Goal: Task Accomplishment & Management: Manage account settings

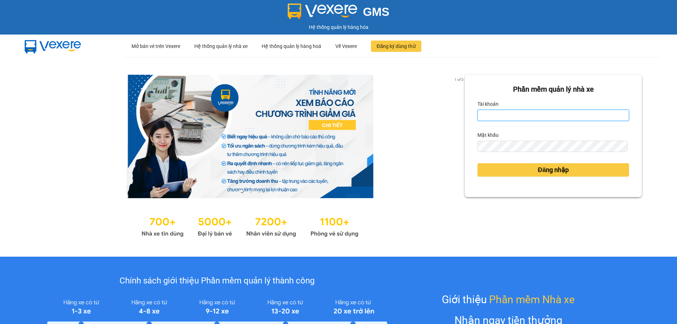
click at [493, 117] on input "Tài khoản" at bounding box center [553, 115] width 152 height 11
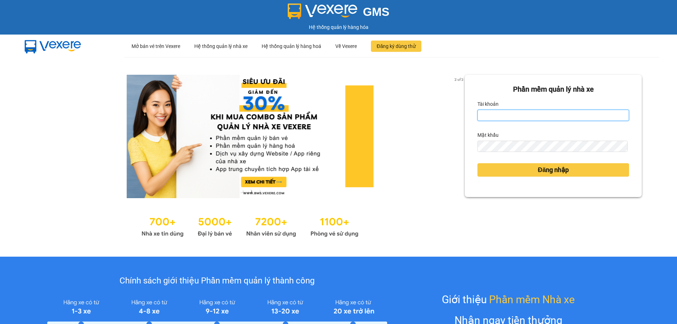
type input "taigh.ct"
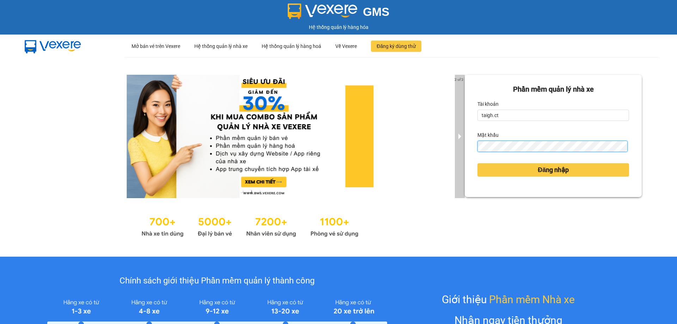
click at [453, 152] on div "2 of 3 [PERSON_NAME] mềm [PERSON_NAME] nhà xe [PERSON_NAME] taigh.ct Mật khẩu Đ…" at bounding box center [338, 157] width 677 height 200
click at [477, 163] on button "Đăng nhập" at bounding box center [553, 169] width 152 height 13
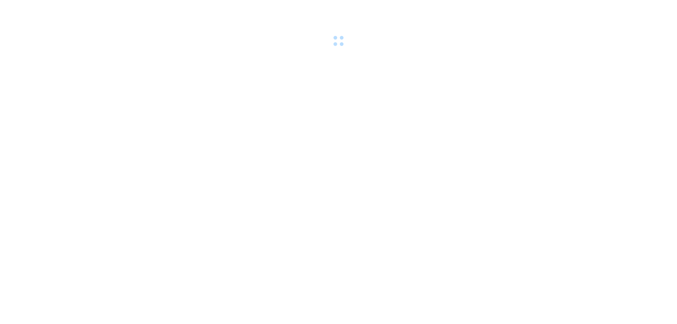
click at [521, 169] on body at bounding box center [338, 162] width 677 height 324
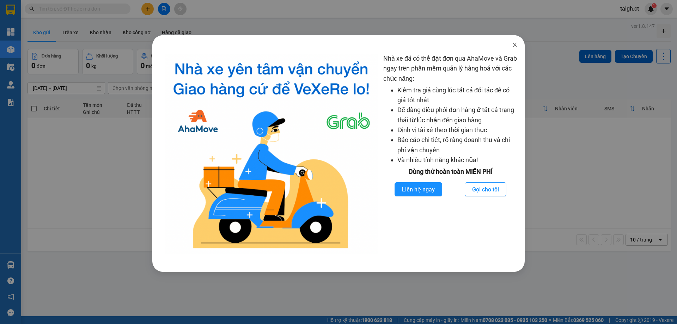
click at [513, 45] on icon "close" at bounding box center [515, 45] width 6 height 6
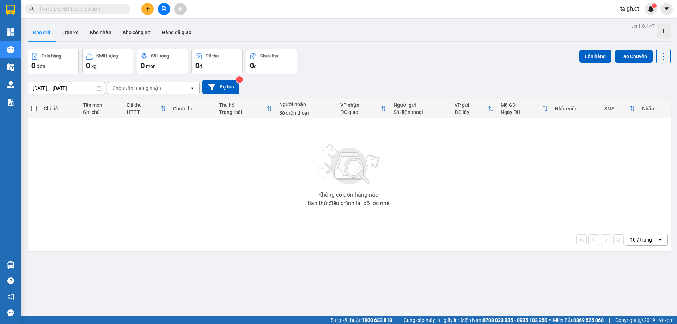
click at [107, 5] on input "text" at bounding box center [80, 9] width 83 height 8
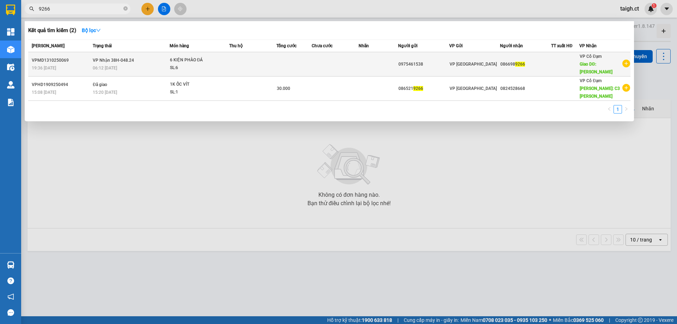
type input "9266"
click at [84, 65] on div "19:36 [DATE]" at bounding box center [61, 68] width 59 height 8
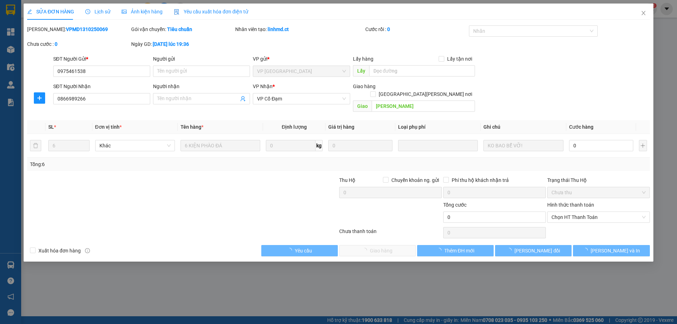
type input "0975461538"
type input "0866989266"
type input "[PERSON_NAME]"
type input "0"
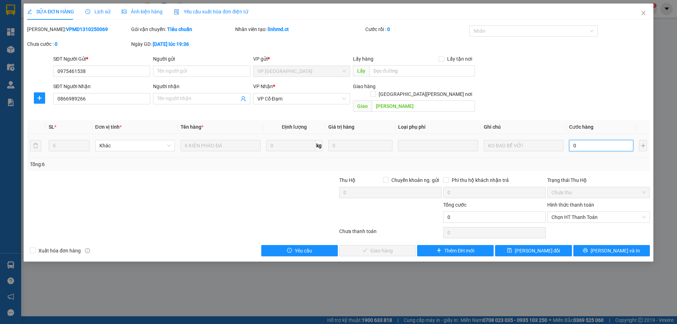
click at [590, 140] on input "0" at bounding box center [601, 145] width 64 height 11
type input "6"
type input "60"
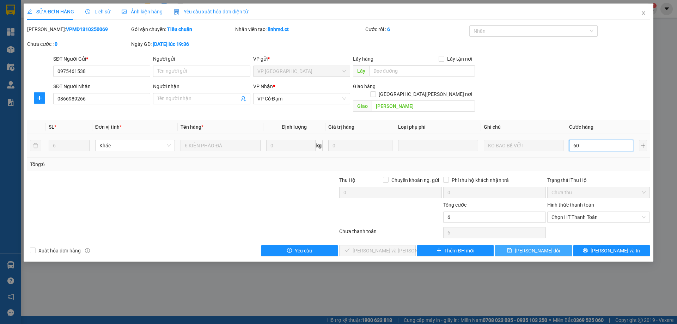
type input "60"
type input "600"
click at [565, 212] on span "Chọn HT Thanh Toán" at bounding box center [599, 217] width 94 height 11
type input "600"
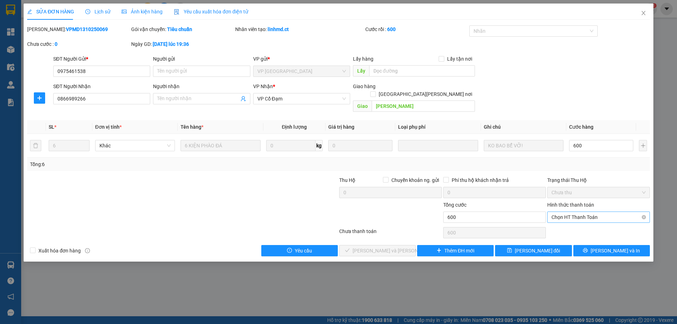
type input "600.000"
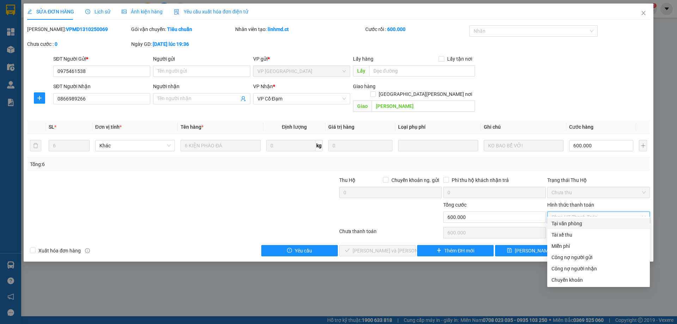
click at [566, 222] on div "Tại văn phòng" at bounding box center [599, 224] width 94 height 8
type input "0"
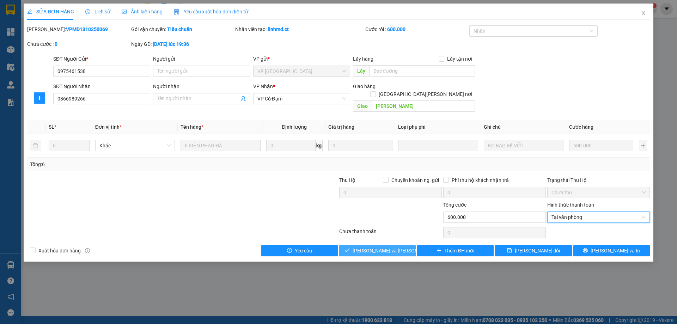
click at [390, 247] on span "[PERSON_NAME] và [PERSON_NAME] hàng" at bounding box center [400, 251] width 95 height 8
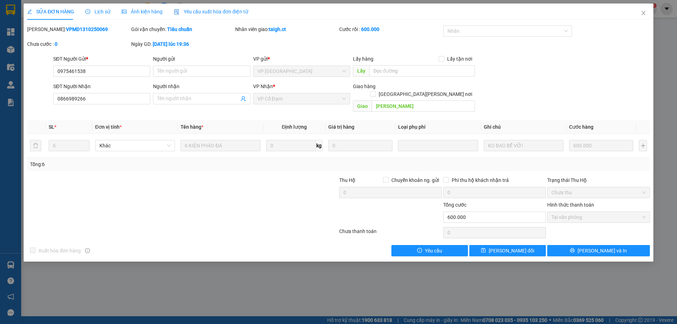
click at [95, 5] on div "Lịch sử" at bounding box center [97, 12] width 25 height 16
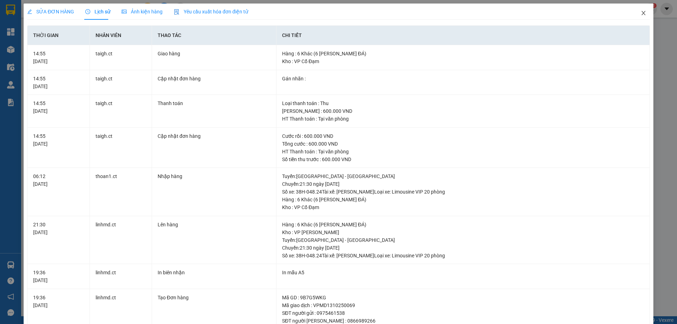
click at [641, 13] on icon "close" at bounding box center [644, 13] width 6 height 6
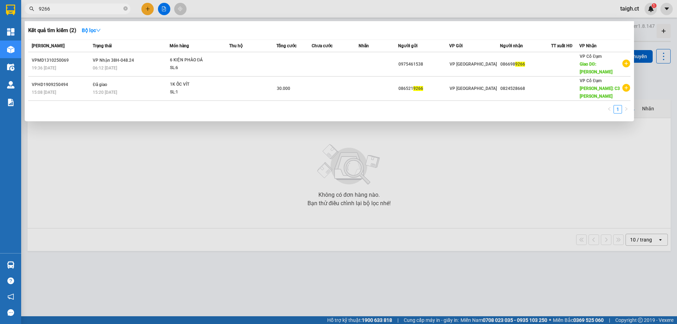
click at [90, 9] on input "9266" at bounding box center [80, 9] width 83 height 8
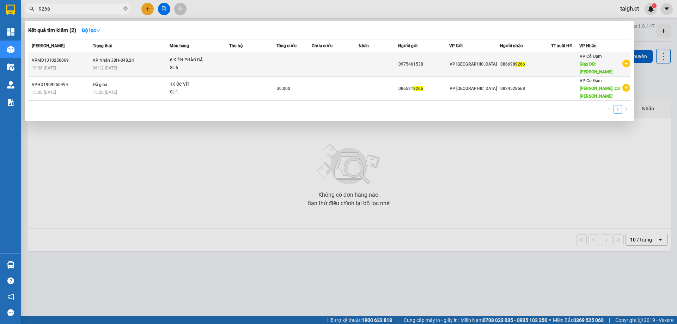
click at [627, 63] on icon "plus-circle" at bounding box center [626, 64] width 8 height 8
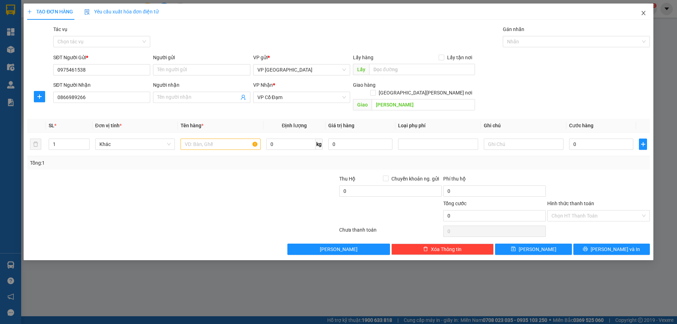
click at [645, 12] on icon "close" at bounding box center [644, 13] width 6 height 6
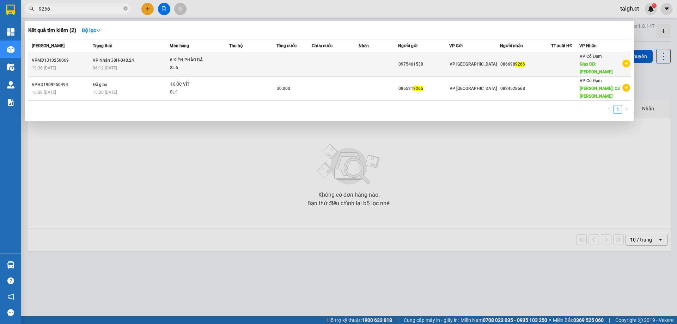
click at [108, 68] on span "06:12 [DATE]" at bounding box center [105, 68] width 24 height 5
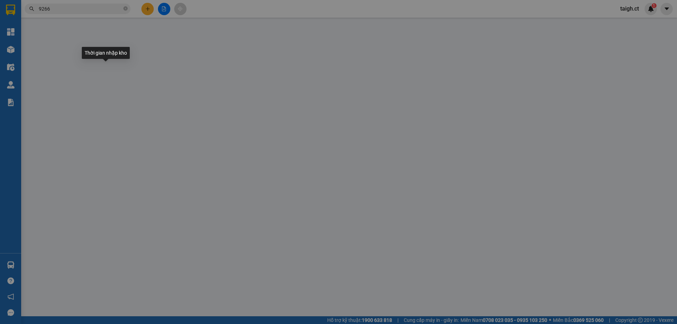
type input "0975461538"
type input "0866989266"
type input "[PERSON_NAME]"
type input "0"
type input "600.000"
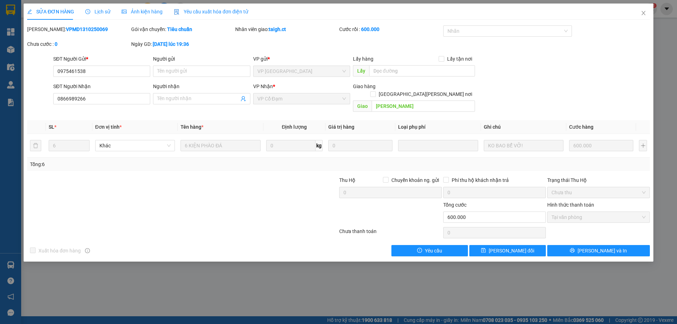
click at [100, 6] on div "Lịch sử" at bounding box center [97, 12] width 25 height 16
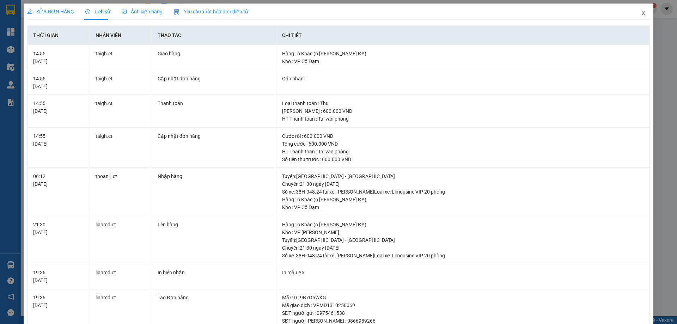
click at [641, 13] on icon "close" at bounding box center [644, 13] width 6 height 6
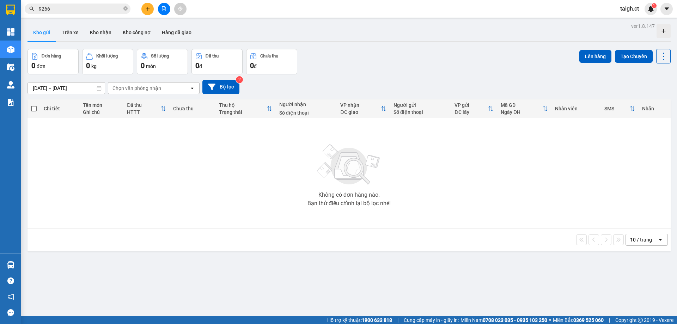
click at [101, 8] on input "9266" at bounding box center [80, 9] width 83 height 8
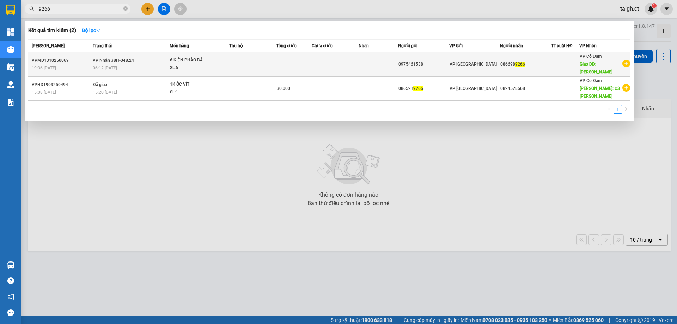
click at [625, 63] on icon "plus-circle" at bounding box center [626, 64] width 8 height 8
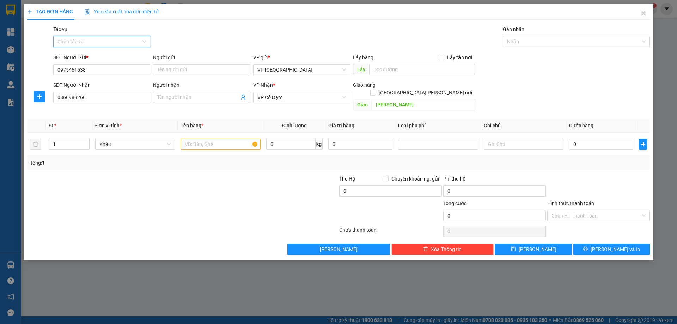
click at [111, 41] on input "Tác vụ" at bounding box center [99, 41] width 84 height 11
click at [98, 54] on div "Nhập hàng lên xe" at bounding box center [101, 56] width 89 height 8
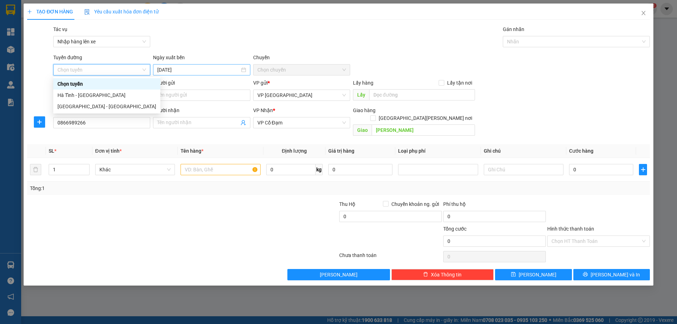
click at [189, 70] on input "[DATE]" at bounding box center [198, 70] width 82 height 8
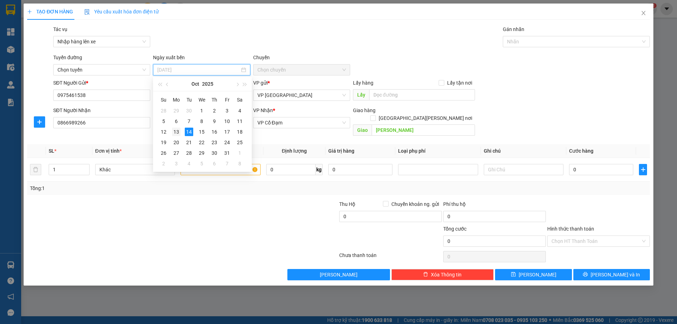
click at [178, 133] on div "13" at bounding box center [176, 132] width 8 height 8
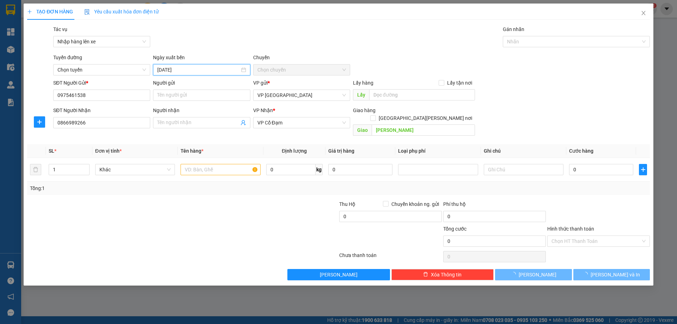
type input "[DATE]"
click at [101, 69] on span "Chọn tuyến" at bounding box center [101, 70] width 89 height 11
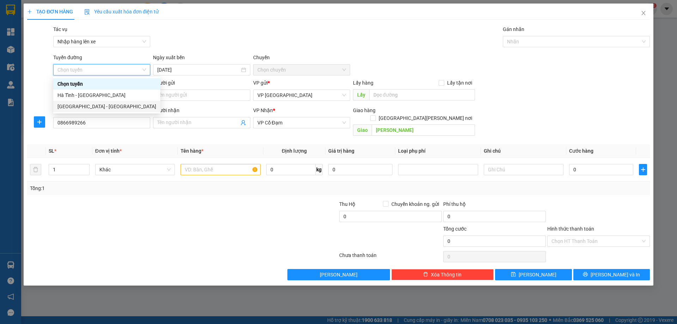
click at [84, 105] on div "[GEOGRAPHIC_DATA] - [GEOGRAPHIC_DATA]" at bounding box center [106, 107] width 99 height 8
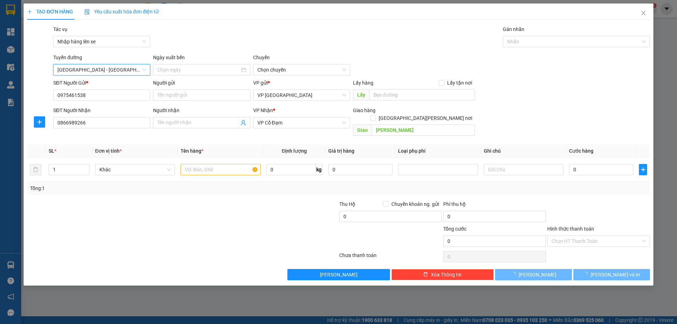
type input "[DATE]"
click at [301, 68] on span "10:00 - 38H-048.27" at bounding box center [301, 70] width 89 height 11
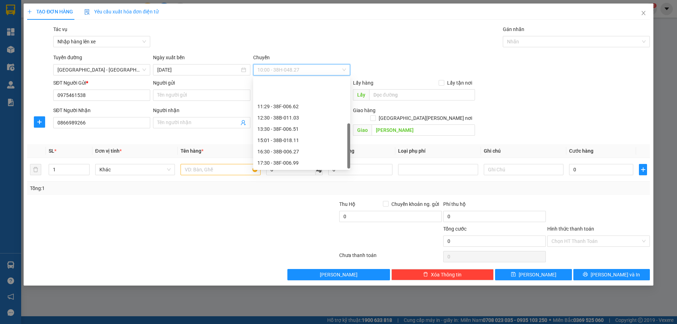
scroll to position [34, 0]
click at [296, 149] on div "21:30 - 38H-048.24" at bounding box center [301, 152] width 89 height 8
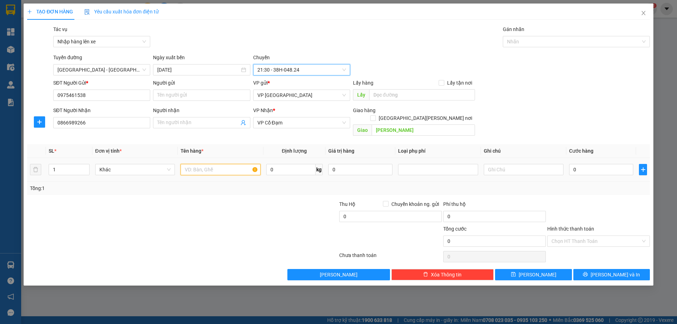
click at [198, 164] on input "text" at bounding box center [221, 169] width 80 height 11
click at [39, 160] on tr "1 Khác 0 kg 0 0" at bounding box center [338, 170] width 623 height 24
type input "6"
click at [208, 164] on input "text" at bounding box center [221, 169] width 80 height 11
type input "6 [PERSON_NAME] đá"
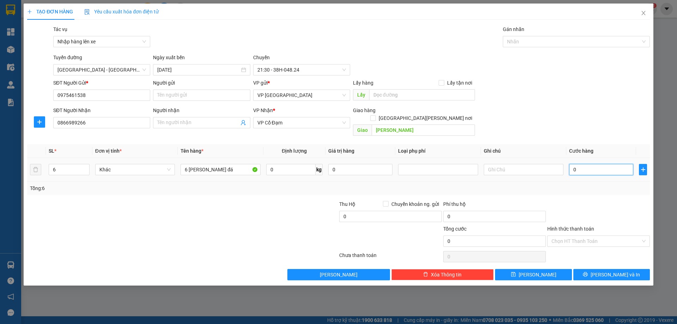
click at [580, 164] on input "0" at bounding box center [601, 169] width 64 height 11
type input "3"
type input "30"
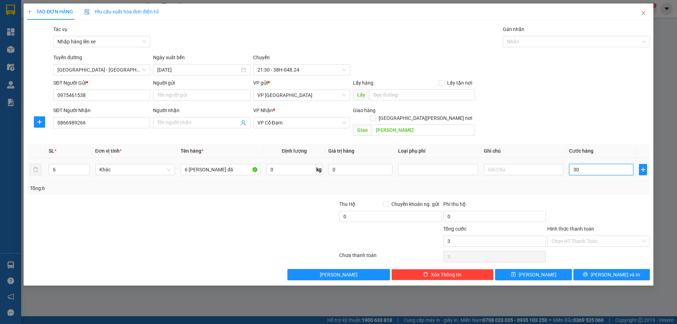
type input "30"
type input "300"
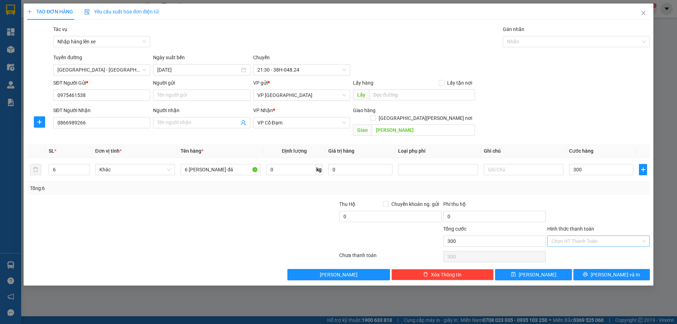
type input "300.000"
click at [568, 236] on input "Hình thức thanh toán" at bounding box center [596, 241] width 89 height 11
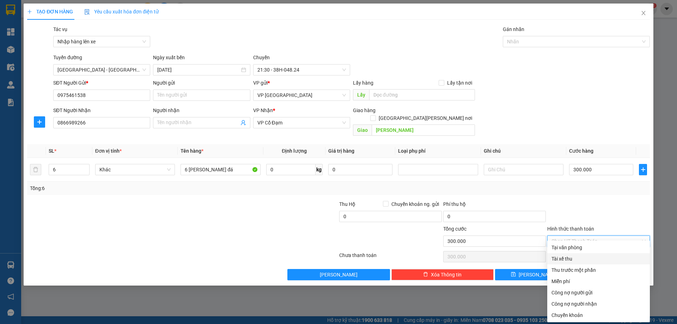
click at [567, 258] on div "Tài xế thu" at bounding box center [599, 259] width 94 height 8
type input "0"
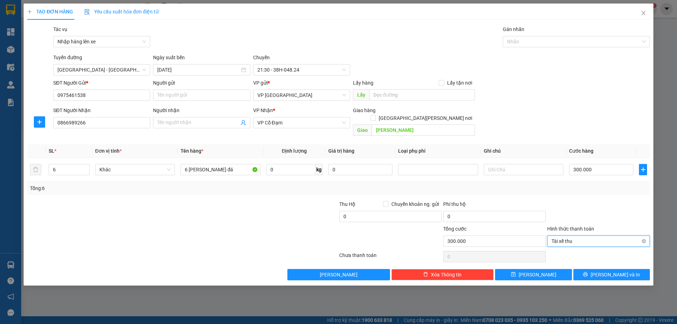
click at [571, 236] on span "Tài xế thu" at bounding box center [599, 241] width 94 height 11
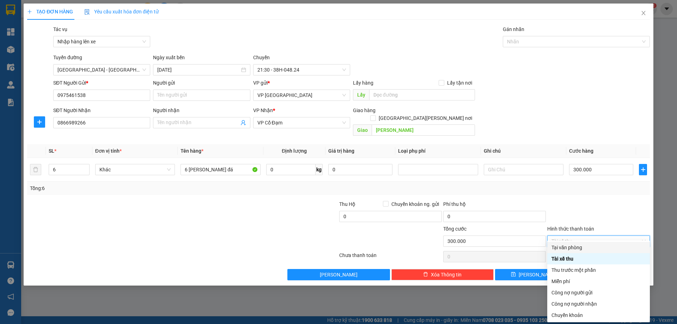
click at [569, 246] on div "Tại văn phòng" at bounding box center [599, 248] width 94 height 8
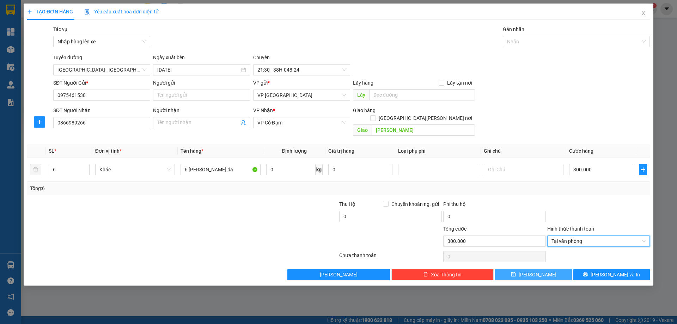
click at [531, 269] on button "[PERSON_NAME]" at bounding box center [533, 274] width 77 height 11
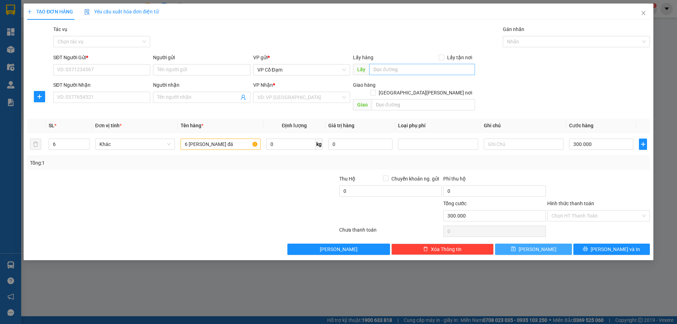
type input "1"
type input "0"
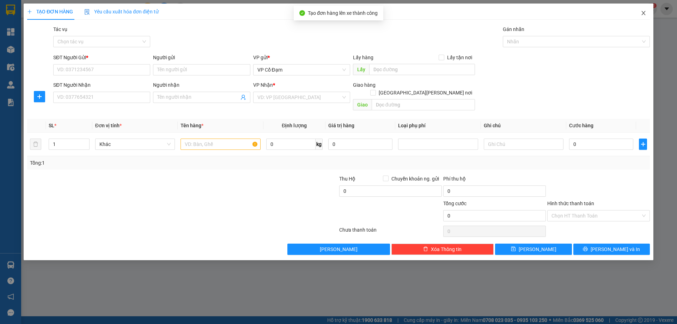
click at [643, 11] on icon "close" at bounding box center [644, 13] width 6 height 6
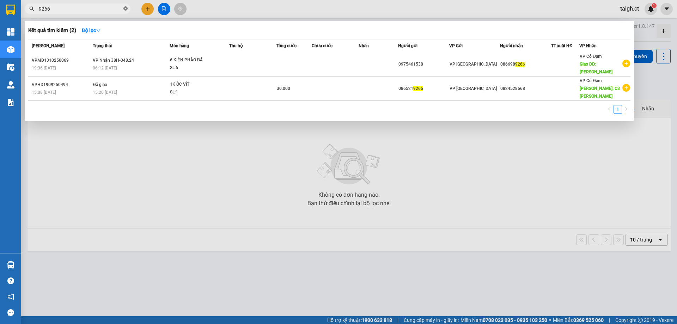
click at [124, 7] on icon "close-circle" at bounding box center [125, 8] width 4 height 4
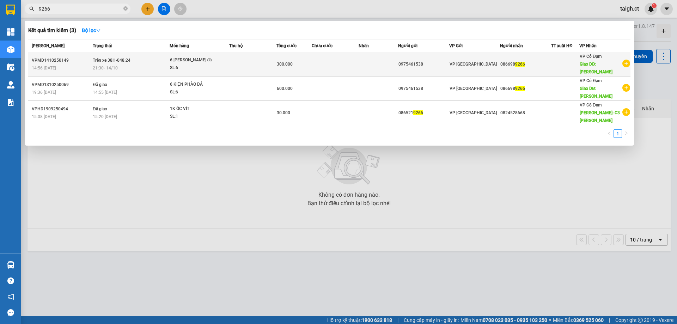
type input "9266"
click at [126, 61] on span "Trên xe 38H-048.24" at bounding box center [112, 60] width 38 height 5
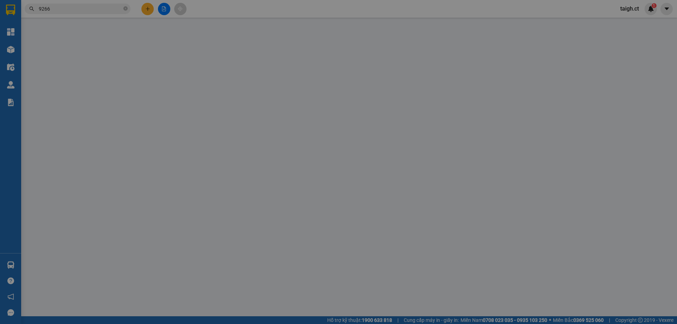
type input "0975461538"
type input "0866989266"
type input "[PERSON_NAME]"
type input "0"
type input "300.000"
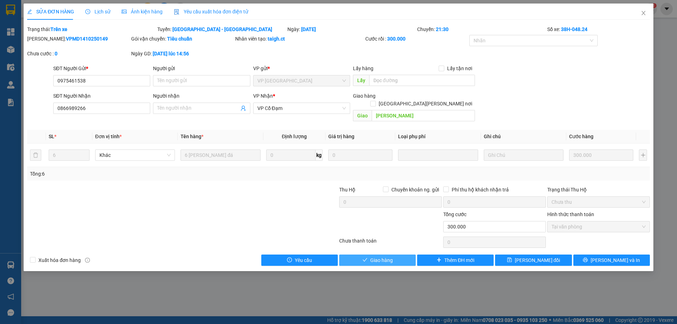
click at [395, 255] on button "Giao hàng" at bounding box center [377, 260] width 77 height 11
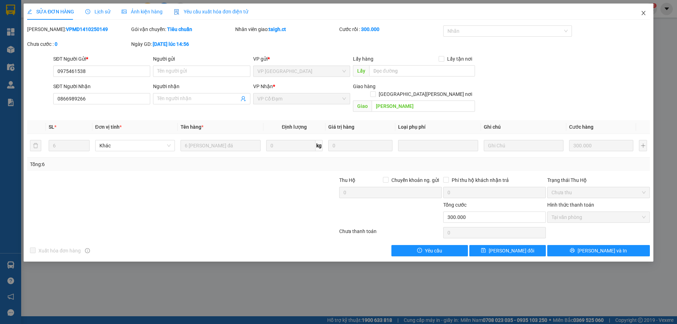
click at [642, 14] on icon "close" at bounding box center [644, 13] width 6 height 6
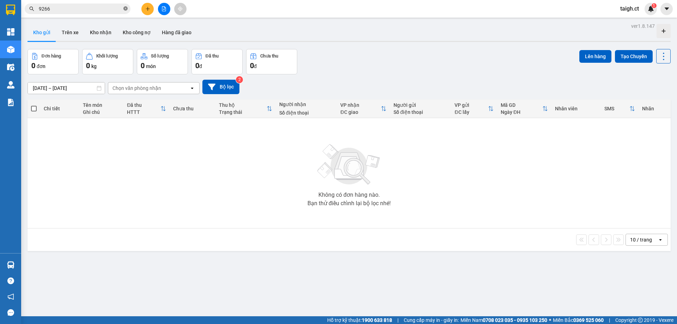
click at [126, 9] on icon "close-circle" at bounding box center [125, 8] width 4 height 4
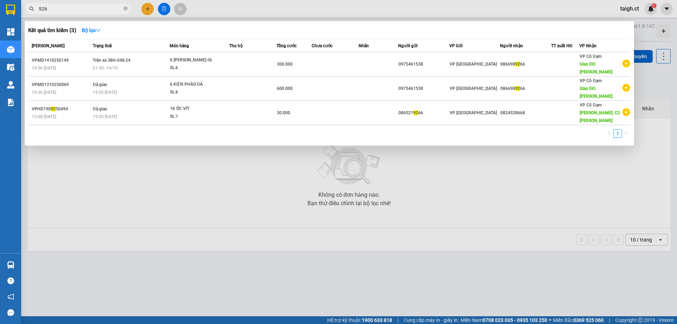
type input "9266"
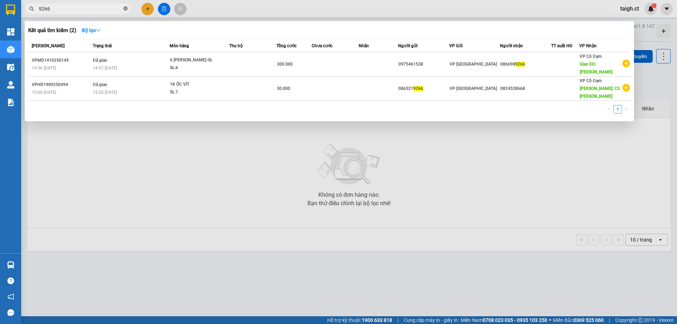
click at [125, 7] on icon "close-circle" at bounding box center [125, 8] width 4 height 4
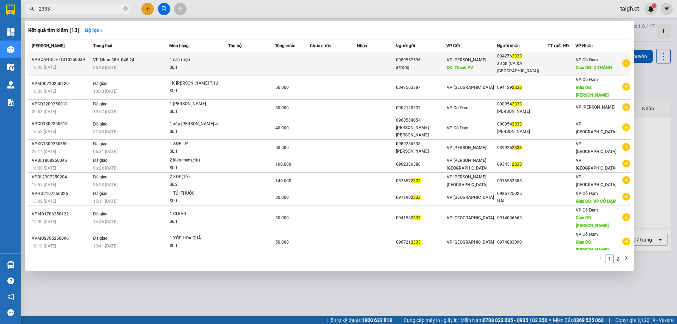
type input "2333"
click at [115, 57] on span "VP Nhận 38H-048.24" at bounding box center [113, 59] width 41 height 5
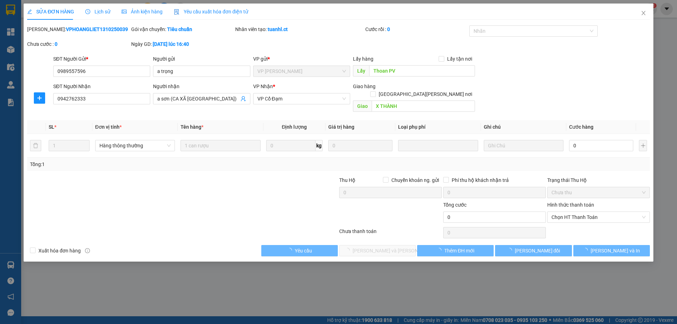
type input "0989557596"
type input "a trọng"
type input "Thoan PV"
type input "0942762333"
type input "a sơn (CA XÃ [GEOGRAPHIC_DATA])"
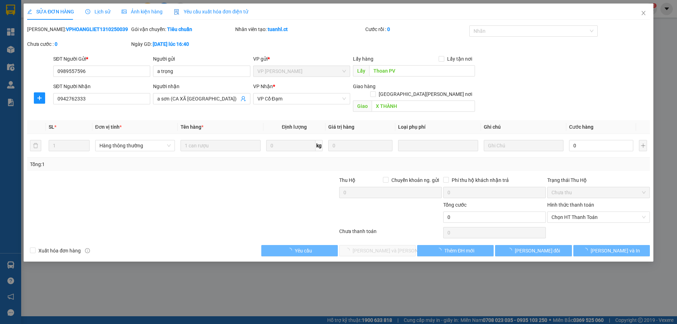
type input "X THÀNH"
type input "0"
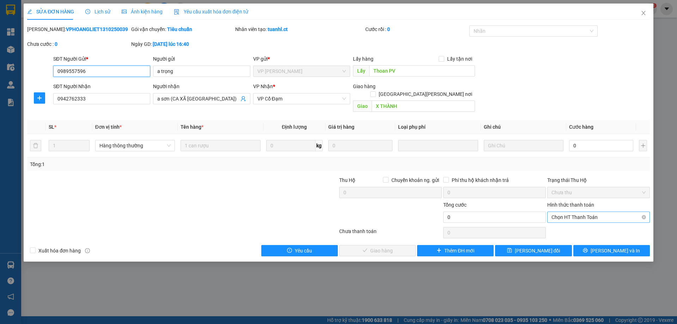
click at [563, 212] on span "Chọn HT Thanh Toán" at bounding box center [599, 217] width 94 height 11
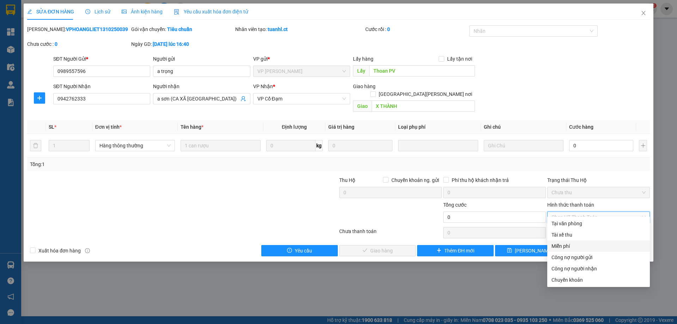
drag, startPoint x: 580, startPoint y: 251, endPoint x: 537, endPoint y: 253, distance: 43.7
click at [577, 251] on div "Miễn phí" at bounding box center [598, 245] width 103 height 11
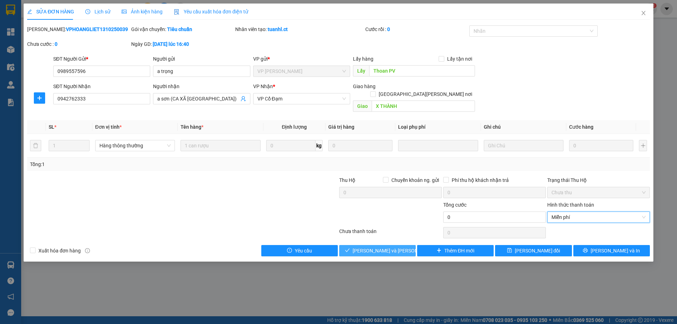
click at [390, 247] on span "[PERSON_NAME] và [PERSON_NAME] hàng" at bounding box center [400, 251] width 95 height 8
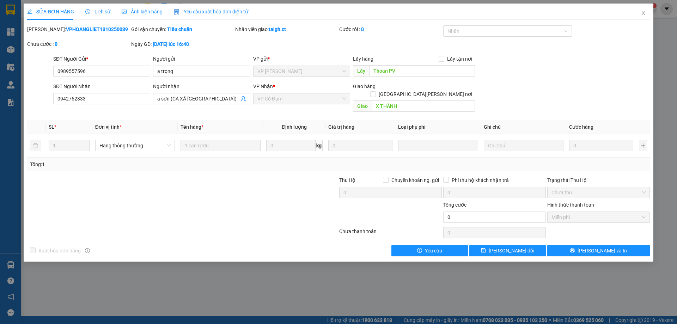
click at [102, 13] on span "Lịch sử" at bounding box center [97, 12] width 25 height 6
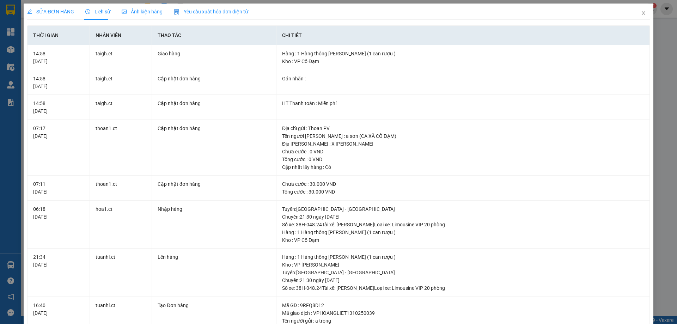
drag, startPoint x: 49, startPoint y: 10, endPoint x: 74, endPoint y: 12, distance: 24.8
click at [49, 12] on span "SỬA ĐƠN HÀNG" at bounding box center [50, 12] width 47 height 6
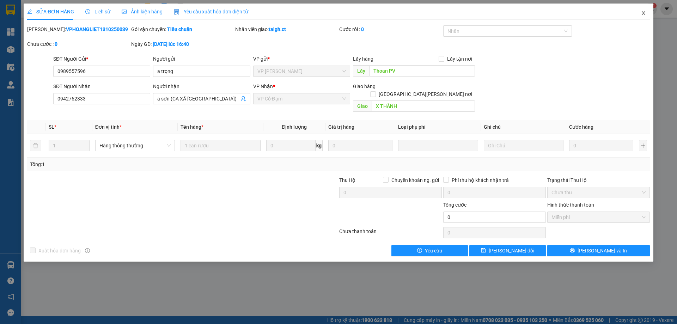
click at [642, 12] on icon "close" at bounding box center [644, 13] width 6 height 6
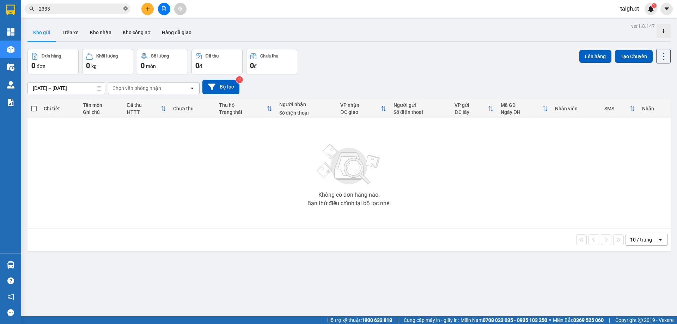
click at [126, 6] on span at bounding box center [125, 9] width 4 height 7
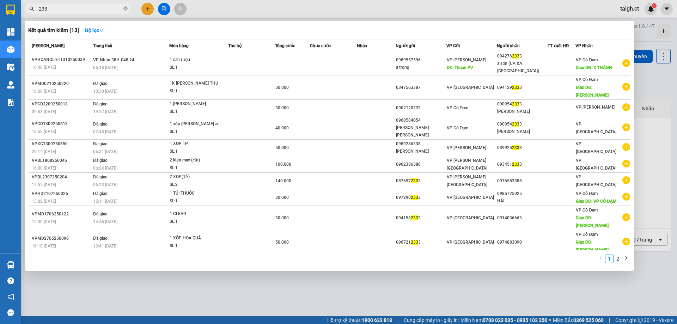
type input "2333"
click at [126, 8] on icon "close-circle" at bounding box center [125, 8] width 4 height 4
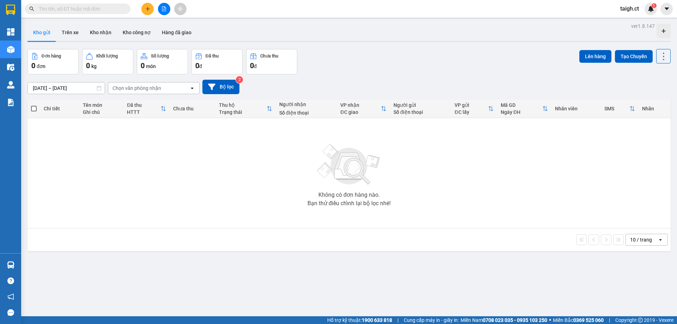
click at [80, 5] on input "text" at bounding box center [80, 9] width 83 height 8
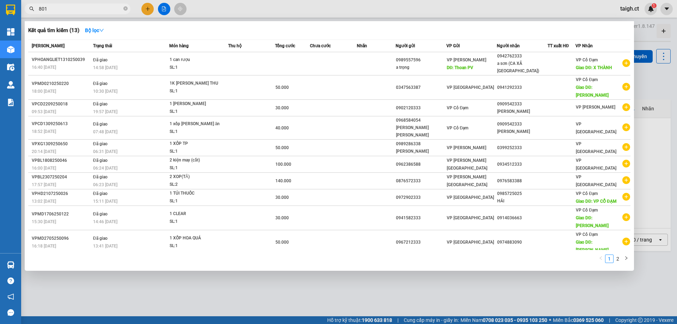
type input "8012"
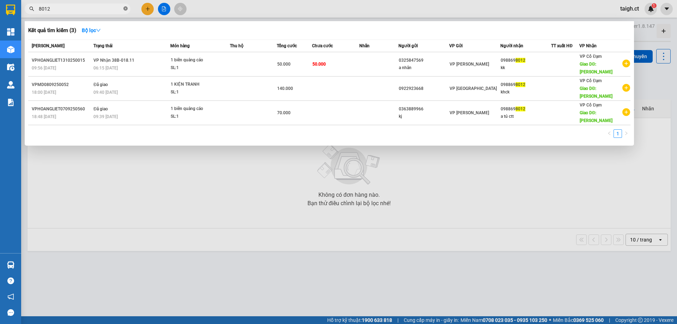
click at [125, 7] on icon "close-circle" at bounding box center [125, 8] width 4 height 4
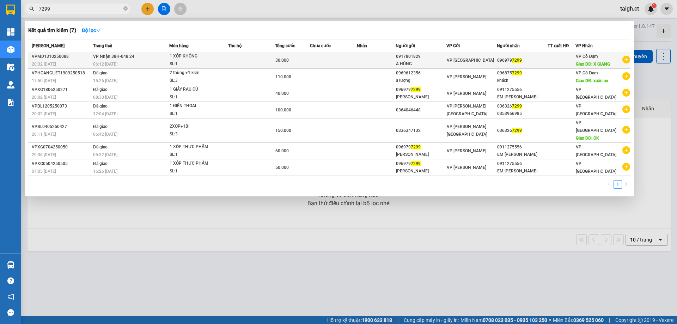
type input "7299"
click at [124, 57] on span "VP Nhận 38H-048.24" at bounding box center [113, 56] width 41 height 5
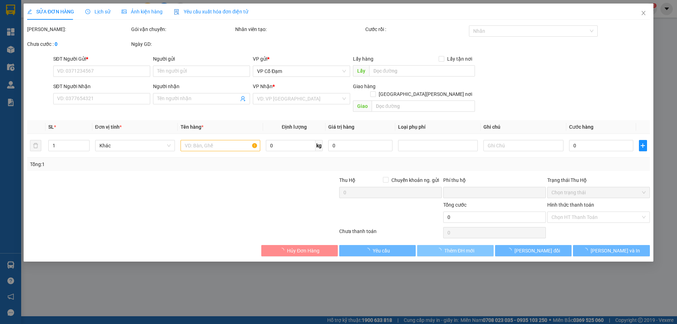
type input "0917801829"
type input "A HÙNG"
type input "0969797299"
type input "X GIANG"
type input "0"
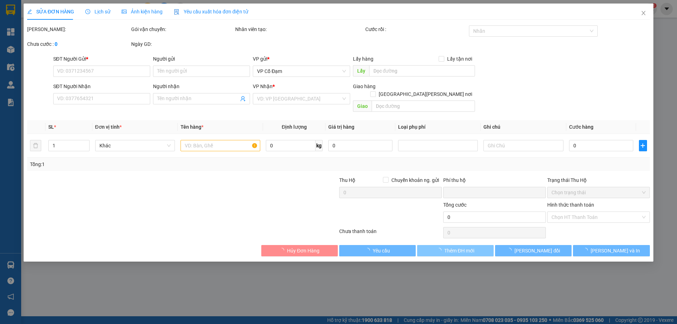
type input "30.000"
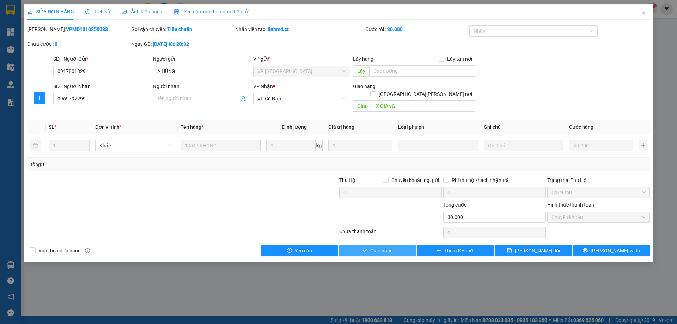
click at [387, 247] on span "Giao hàng" at bounding box center [381, 251] width 23 height 8
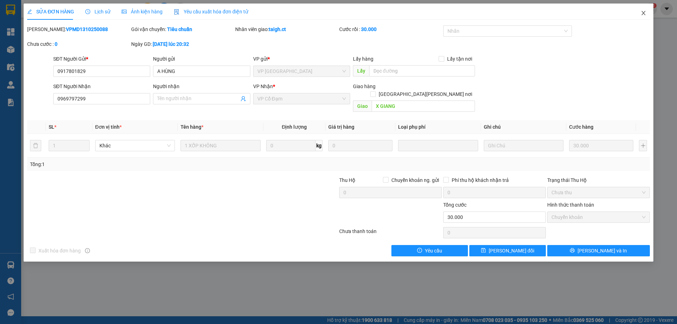
click at [641, 13] on icon "close" at bounding box center [644, 13] width 6 height 6
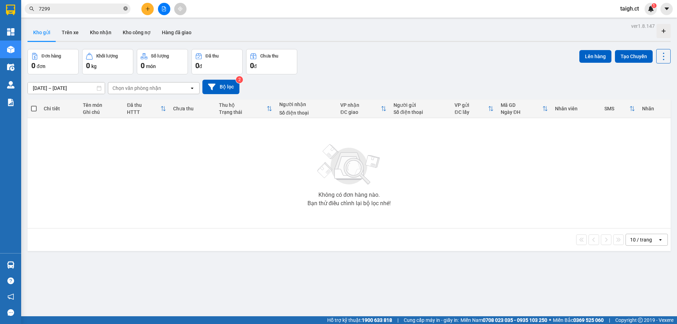
click at [126, 8] on icon "close-circle" at bounding box center [125, 8] width 4 height 4
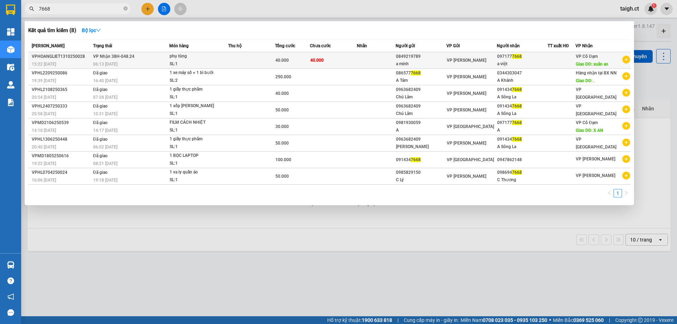
type input "7668"
click at [116, 60] on td "[PERSON_NAME] 38H-048.24 06:13 [DATE]" at bounding box center [130, 60] width 78 height 17
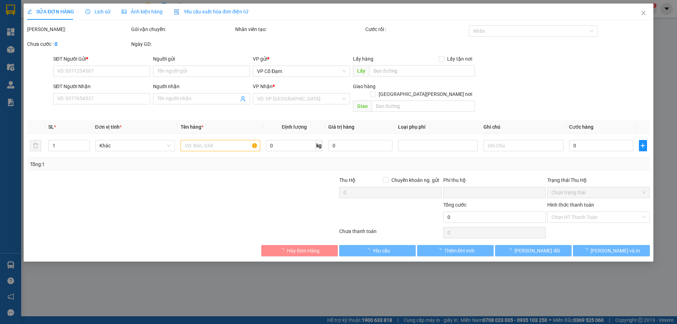
type input "0849219789"
type input "a minh"
type input "0971777668"
type input "a việt"
type input "xuân an"
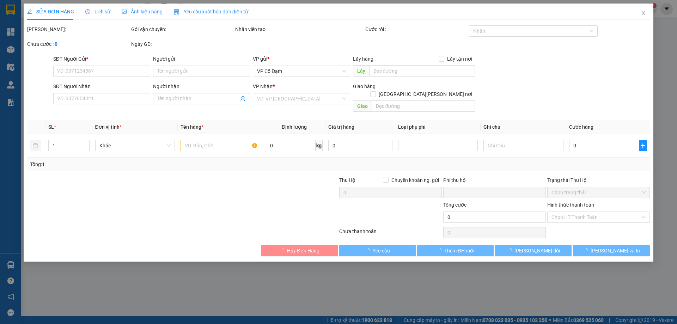
type input "0"
type input "40.000"
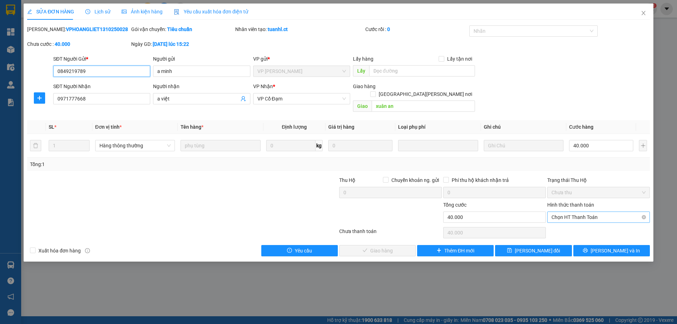
click at [582, 212] on span "Chọn HT Thanh Toán" at bounding box center [599, 217] width 94 height 11
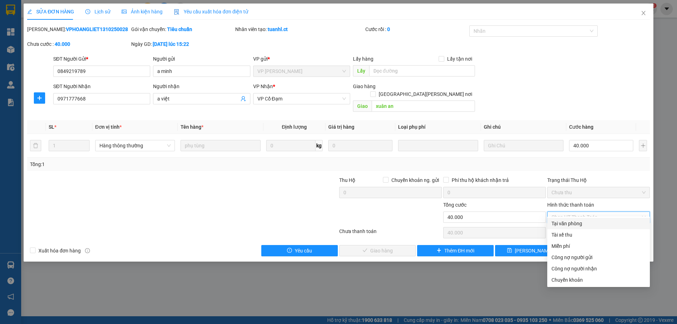
click at [580, 224] on div "Tại văn phòng" at bounding box center [599, 224] width 94 height 8
type input "0"
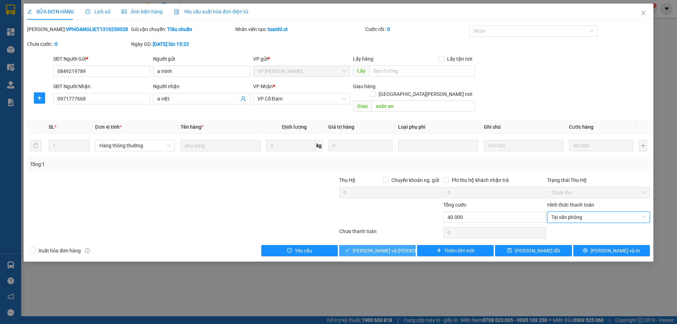
click at [396, 247] on span "[PERSON_NAME] và [PERSON_NAME] hàng" at bounding box center [400, 251] width 95 height 8
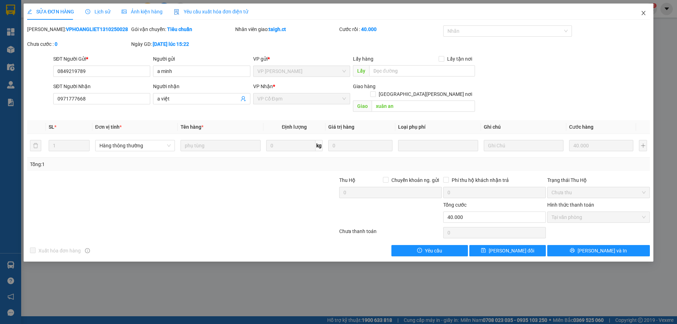
click at [643, 12] on icon "close" at bounding box center [644, 13] width 6 height 6
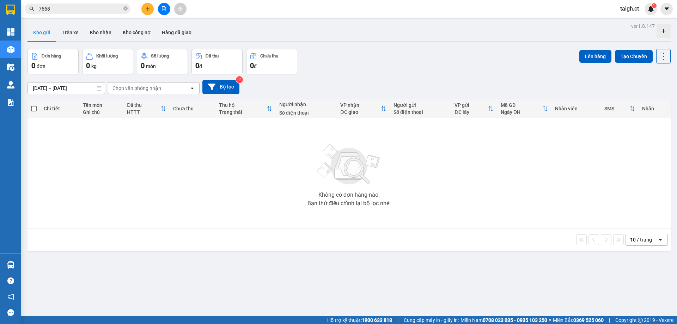
click at [126, 6] on span at bounding box center [125, 9] width 4 height 7
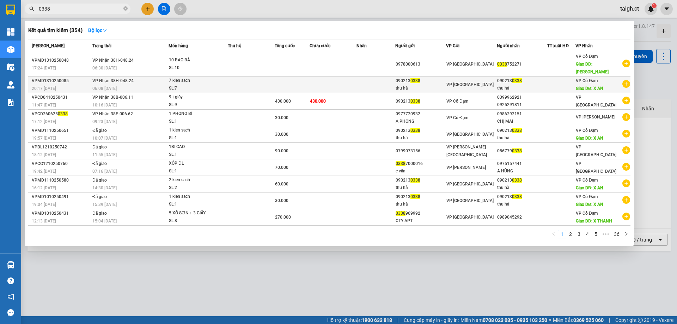
type input "0338"
click at [124, 85] on div "06:08 [DATE]" at bounding box center [130, 89] width 76 height 8
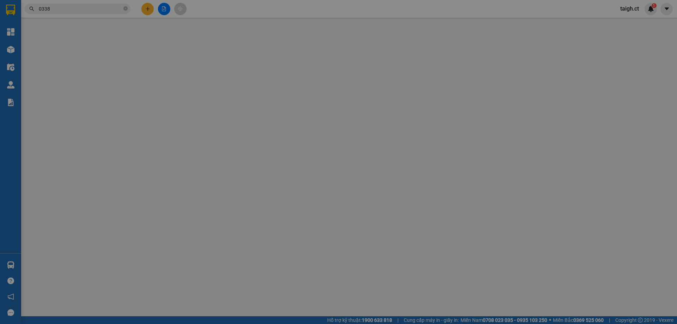
type input "0902130338"
type input "thu hà"
type input "0902130338"
type input "thu hà"
type input "X AN"
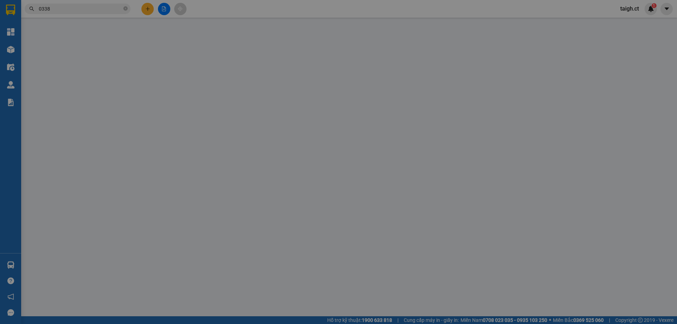
type input "0"
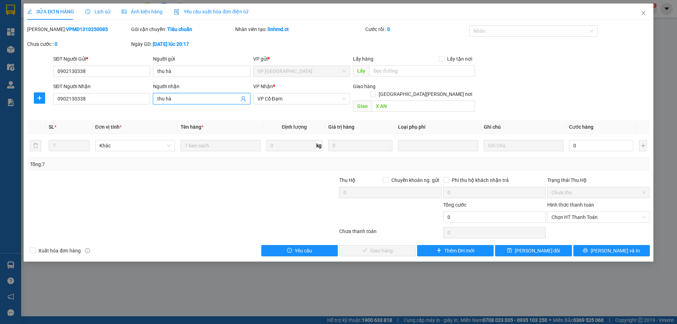
click at [194, 100] on input "thu hà" at bounding box center [197, 99] width 81 height 8
click at [641, 14] on icon "close" at bounding box center [644, 13] width 6 height 6
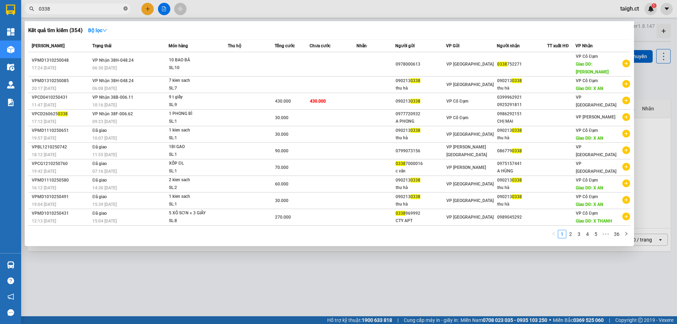
click at [127, 8] on icon "close-circle" at bounding box center [125, 8] width 4 height 4
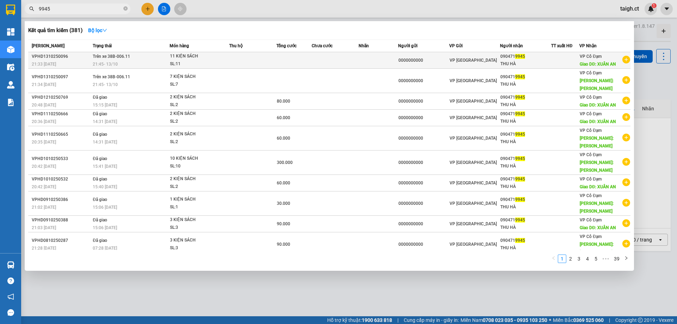
type input "9945"
click at [120, 60] on td "Trên xe 38B-006.11 21:45 [DATE]" at bounding box center [130, 60] width 79 height 17
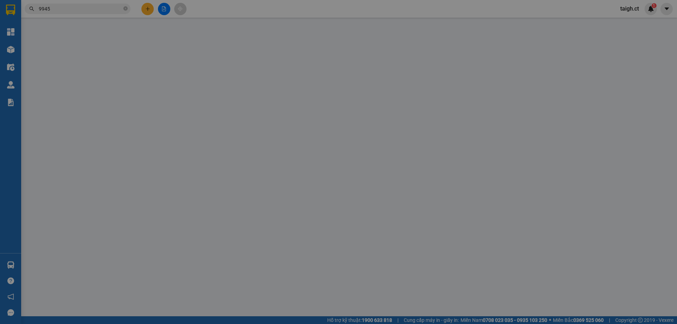
type input "0000000000"
type input "0904719945"
type input "THU HÀ"
type input "XUÂN AN"
type input "0"
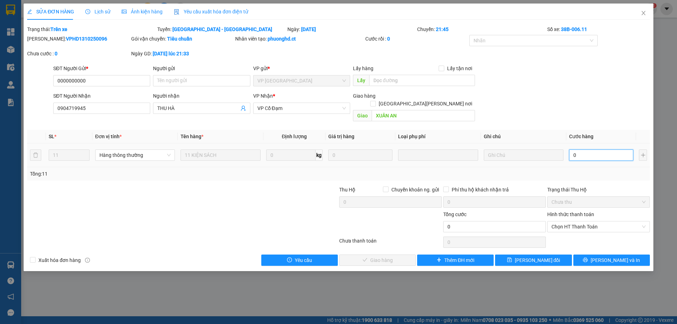
click at [594, 150] on input "0" at bounding box center [601, 155] width 64 height 11
type input "3"
type input "33"
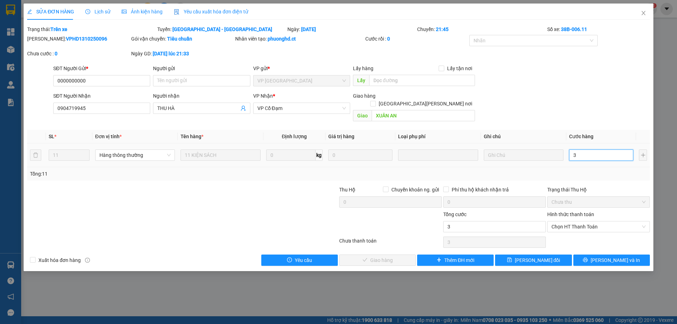
type input "33"
type input "330"
click at [566, 221] on span "Chọn HT Thanh Toán" at bounding box center [599, 226] width 94 height 11
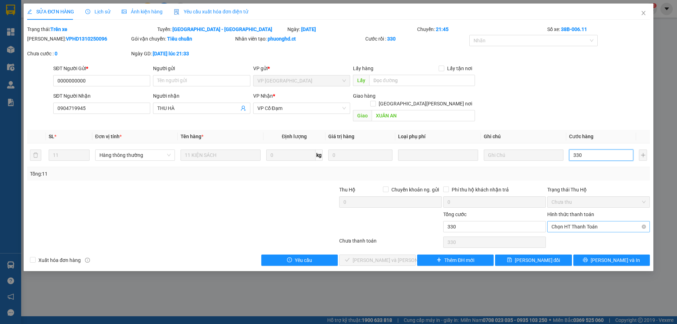
type input "330"
type input "330.000"
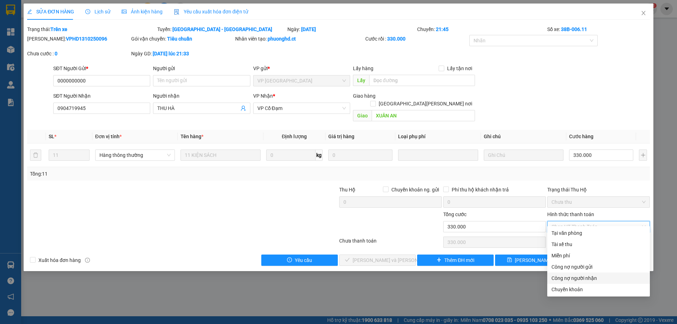
click at [567, 276] on div "Công nợ người nhận" at bounding box center [599, 278] width 94 height 8
type input "0"
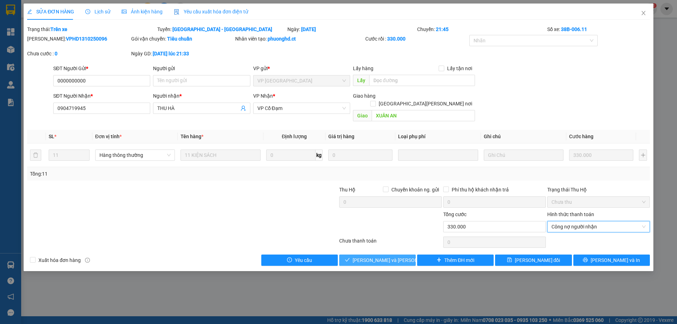
click at [386, 256] on span "[PERSON_NAME] và [PERSON_NAME] hàng" at bounding box center [400, 260] width 95 height 8
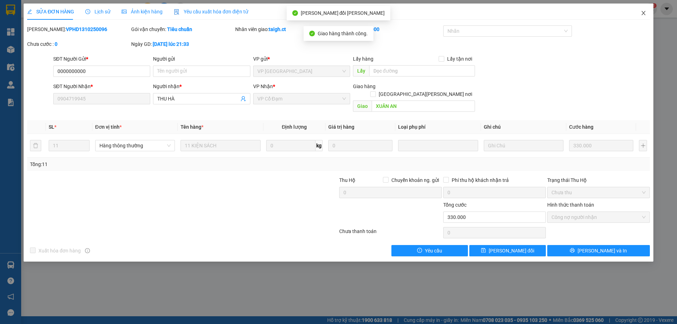
click at [642, 13] on icon "close" at bounding box center [644, 13] width 6 height 6
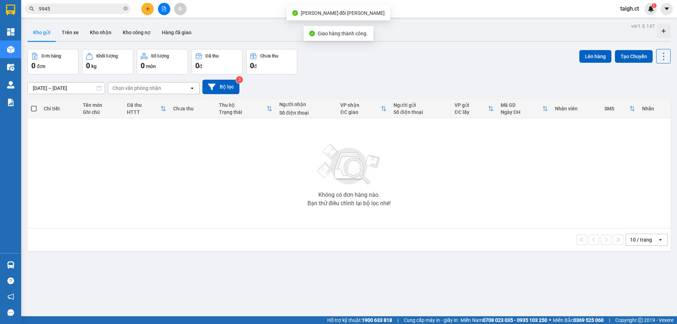
click at [96, 6] on input "9945" at bounding box center [80, 9] width 83 height 8
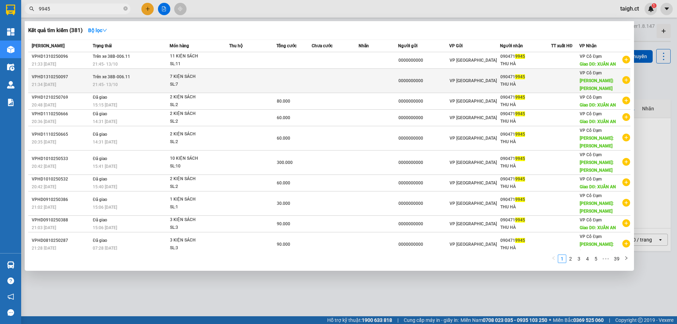
click at [118, 75] on span "Trên xe 38B-006.11" at bounding box center [111, 76] width 37 height 5
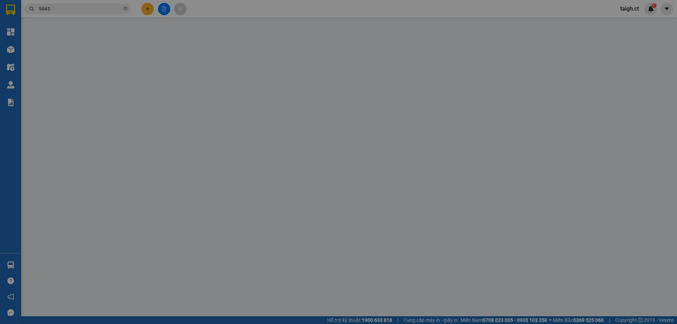
type input "0000000000"
type input "0904719945"
type input "THU HÀ"
type input "[PERSON_NAME]"
type input "0"
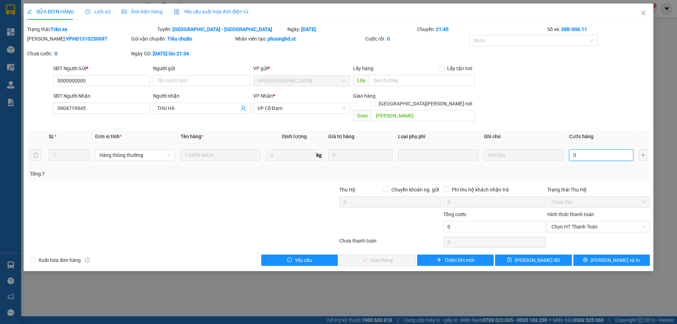
click at [589, 150] on input "0" at bounding box center [601, 155] width 64 height 11
type input "2"
type input "21"
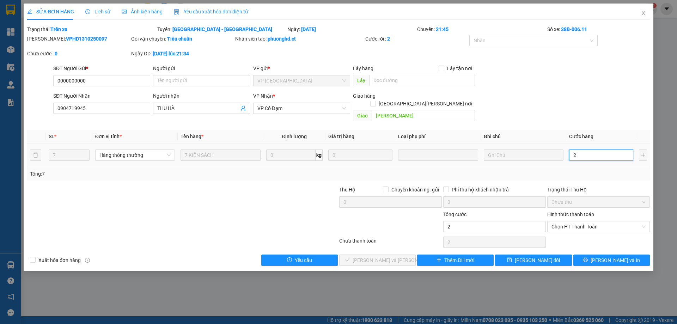
type input "21"
type input "210"
click at [560, 221] on span "Chọn HT Thanh Toán" at bounding box center [599, 226] width 94 height 11
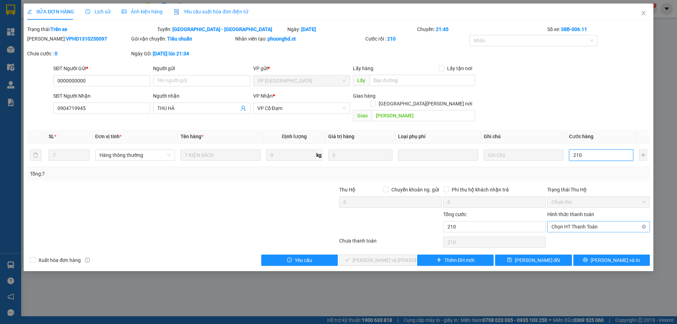
type input "210"
type input "210.000"
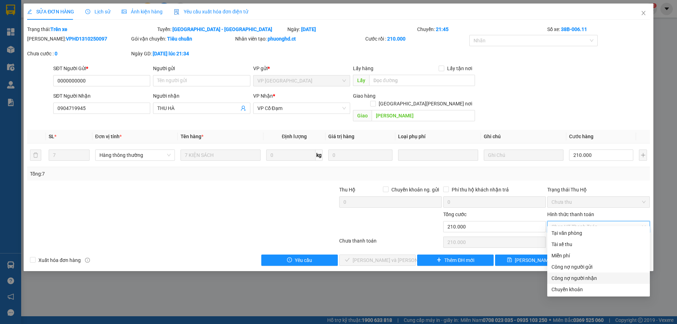
click at [552, 275] on div "Công nợ người nhận" at bounding box center [599, 278] width 94 height 8
type input "0"
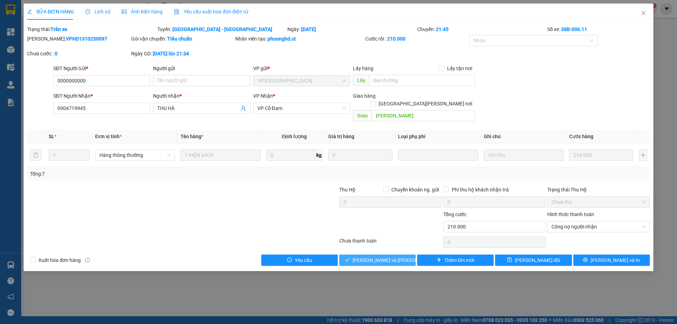
click at [394, 256] on span "[PERSON_NAME] và [PERSON_NAME] hàng" at bounding box center [400, 260] width 95 height 8
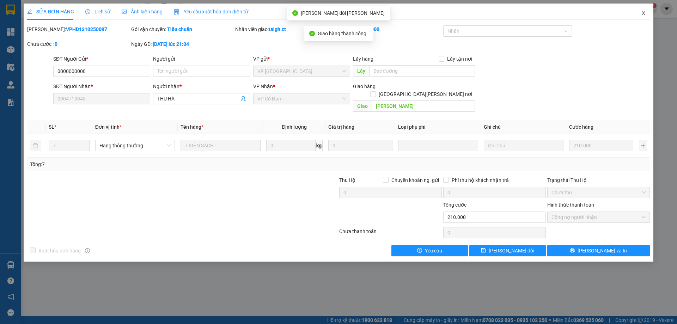
click at [644, 13] on icon "close" at bounding box center [643, 13] width 4 height 4
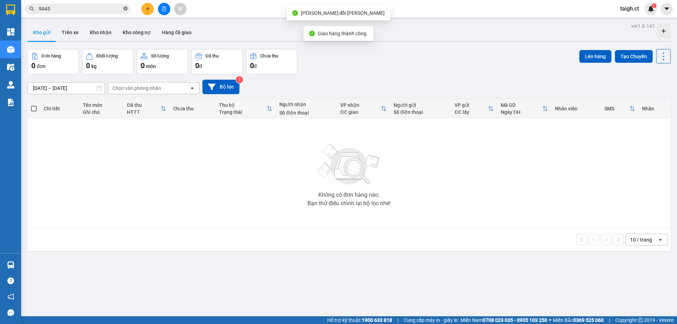
click at [127, 8] on icon "close-circle" at bounding box center [125, 8] width 4 height 4
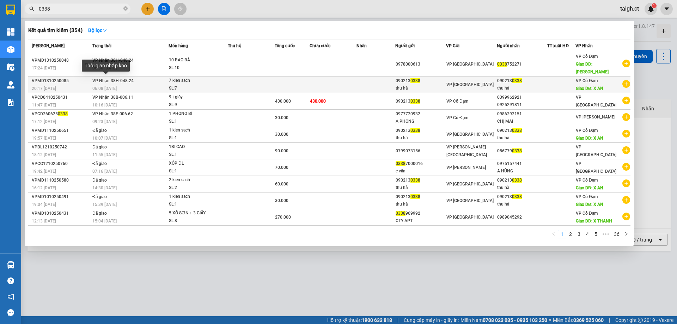
type input "0338"
click at [113, 86] on span "06:08 [DATE]" at bounding box center [104, 88] width 24 height 5
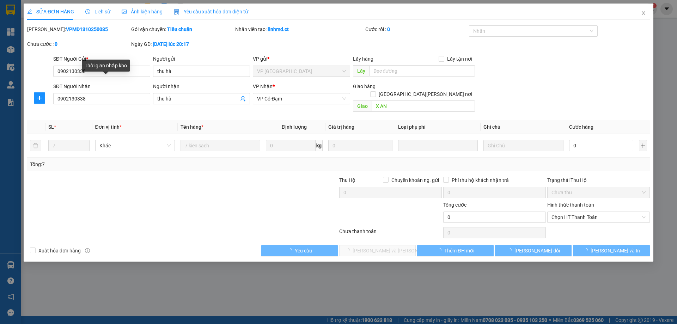
type input "0902130338"
type input "thu hà"
type input "0902130338"
type input "thu hà"
type input "X AN"
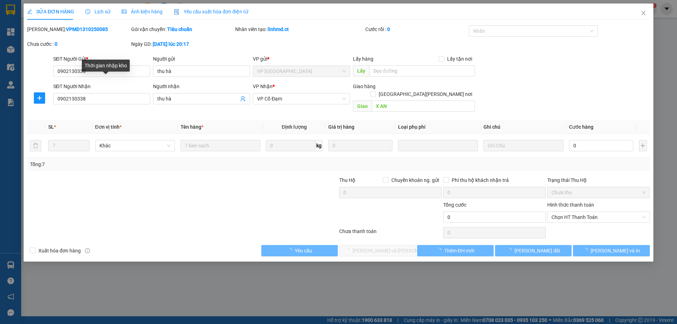
type input "0"
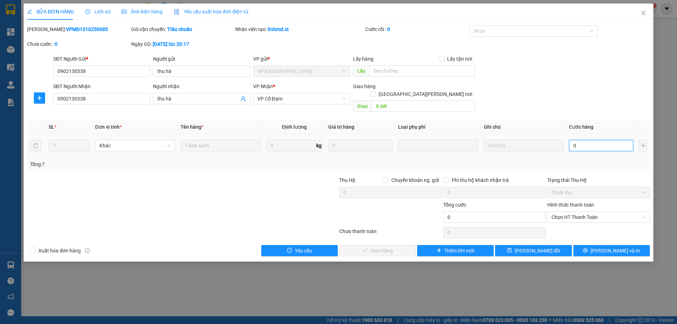
click at [587, 140] on input "0" at bounding box center [601, 145] width 64 height 11
type input "2"
type input "21"
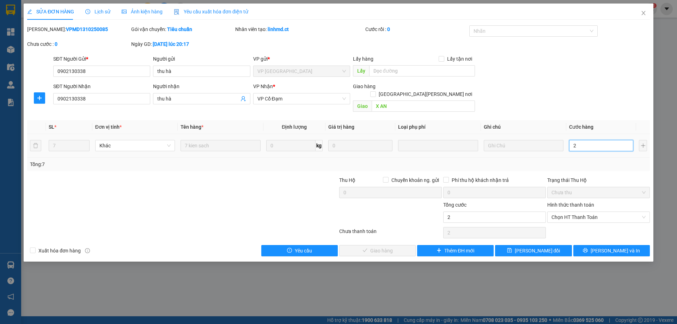
type input "21"
type input "210"
click at [554, 212] on span "Chọn HT Thanh Toán" at bounding box center [599, 217] width 94 height 11
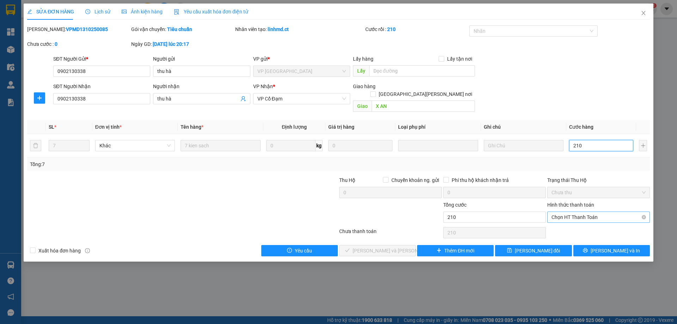
type input "210"
type input "210.000"
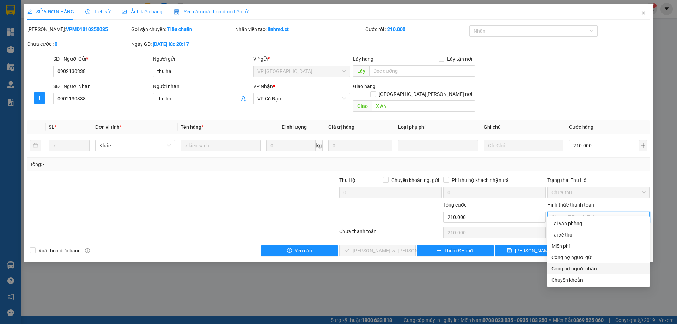
click at [564, 267] on div "Công nợ người nhận" at bounding box center [599, 269] width 94 height 8
type input "0"
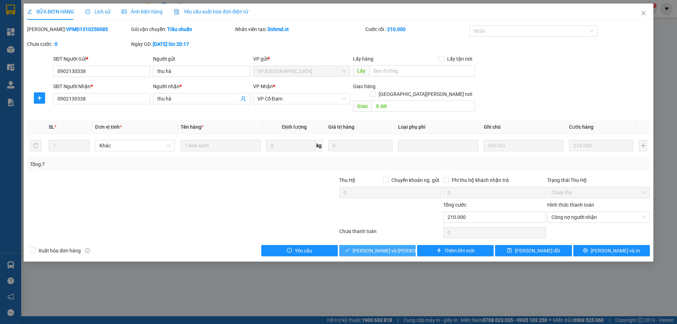
click at [385, 247] on button "[PERSON_NAME] và [PERSON_NAME] hàng" at bounding box center [377, 250] width 77 height 11
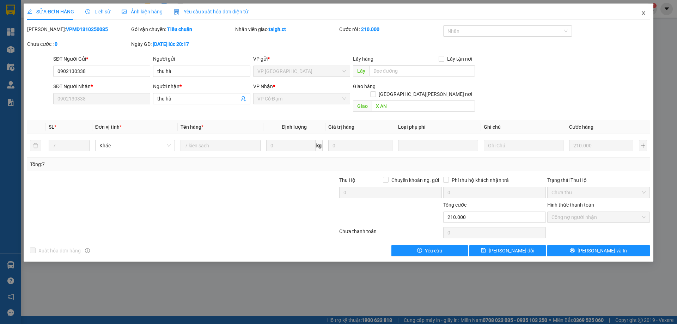
click at [643, 14] on icon "close" at bounding box center [644, 13] width 6 height 6
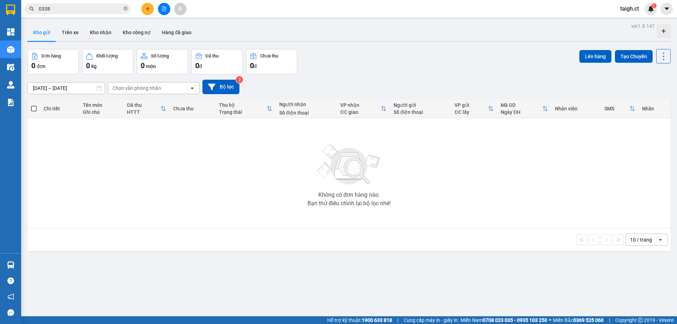
click at [125, 8] on icon "close-circle" at bounding box center [125, 8] width 4 height 4
type input "2"
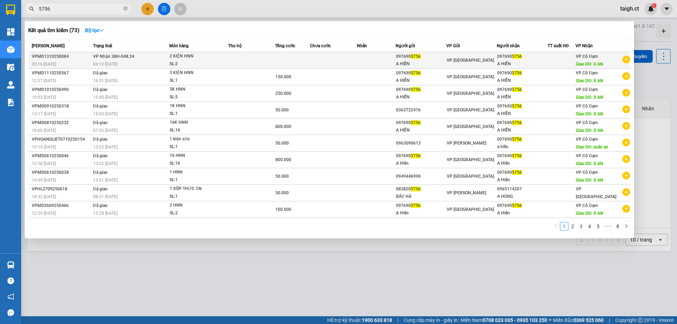
type input "5756"
click at [107, 59] on span "VP Nhận 38H-048.24" at bounding box center [113, 56] width 41 height 5
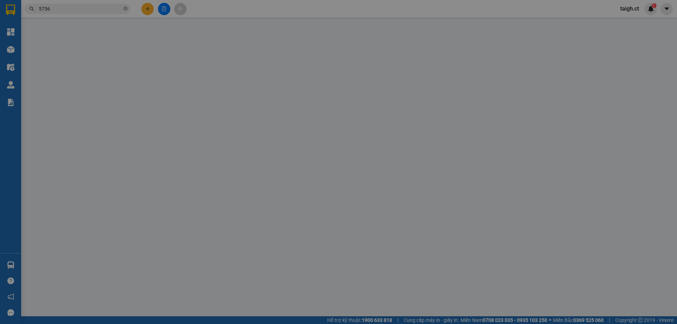
type input "0976905756"
type input "A HIỂN"
type input "0976905756"
type input "A HIỂN"
type input "X AN"
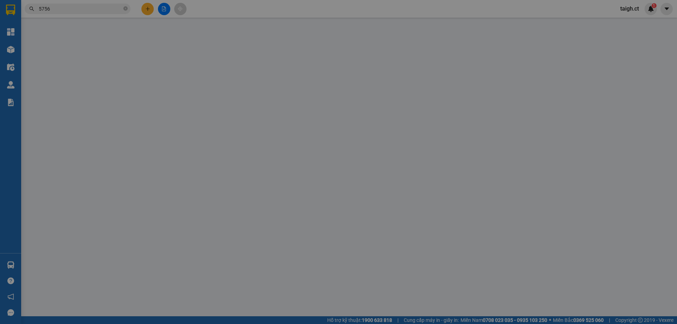
type input "0"
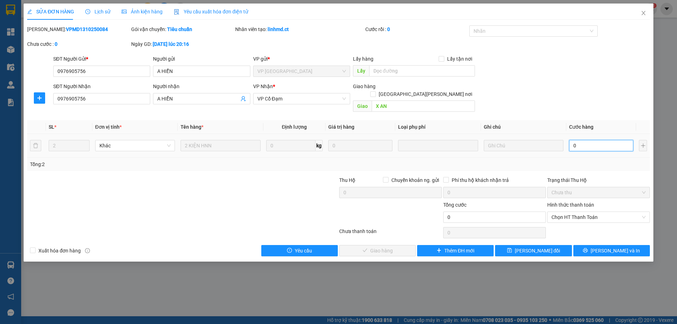
type input "1"
type input "10"
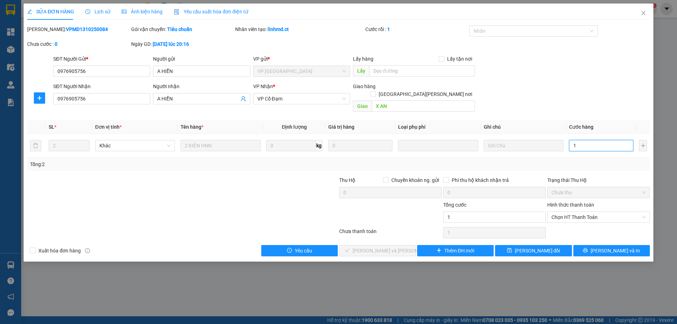
type input "10"
type input "100"
type input "1.000"
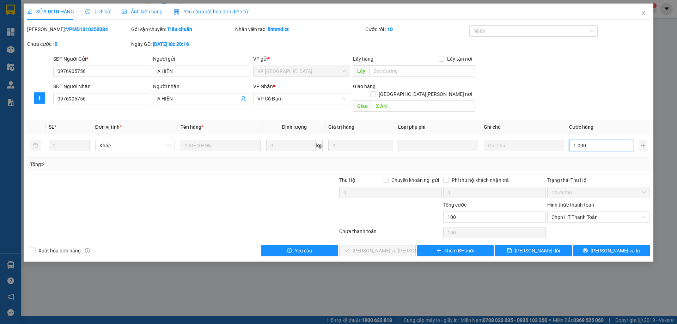
type input "1.000"
type input "100"
click at [583, 212] on span "Chọn HT Thanh Toán" at bounding box center [599, 217] width 94 height 11
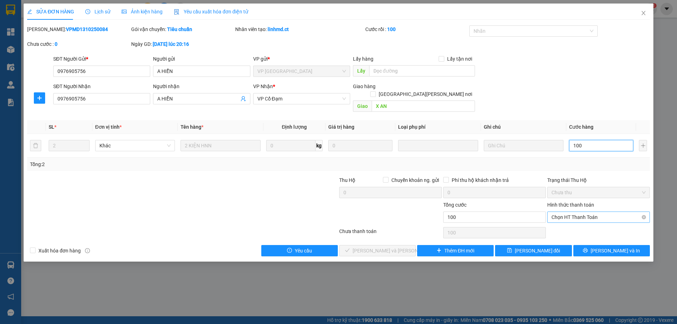
type input "100"
type input "100.000"
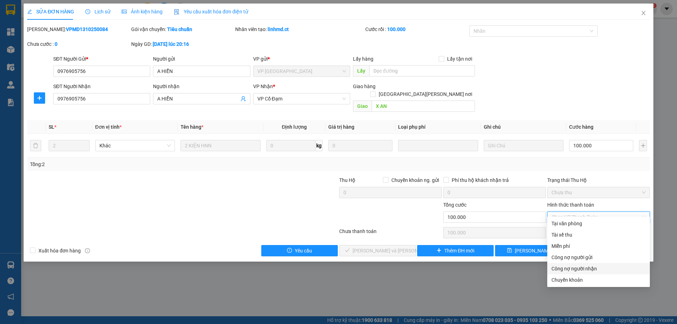
click at [563, 270] on div "Công nợ người nhận" at bounding box center [599, 269] width 94 height 8
type input "0"
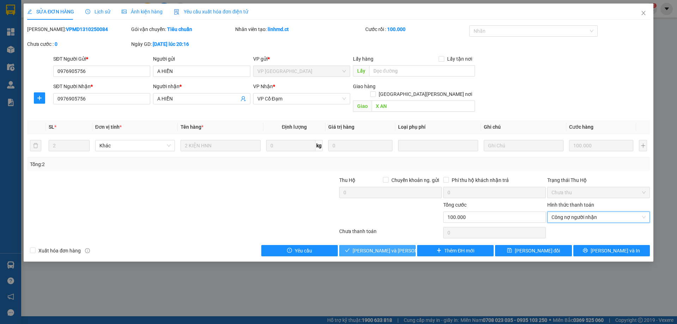
click at [404, 245] on button "[PERSON_NAME] và [PERSON_NAME] hàng" at bounding box center [377, 250] width 77 height 11
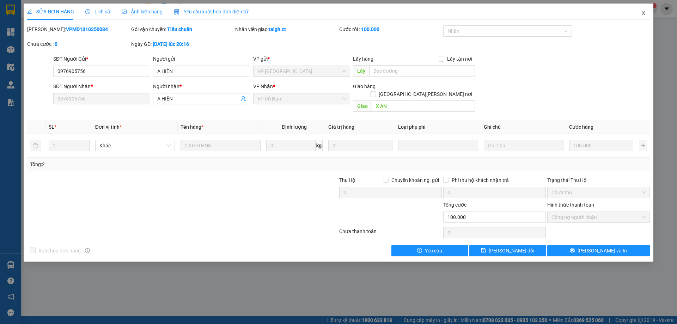
click at [645, 12] on icon "close" at bounding box center [644, 13] width 6 height 6
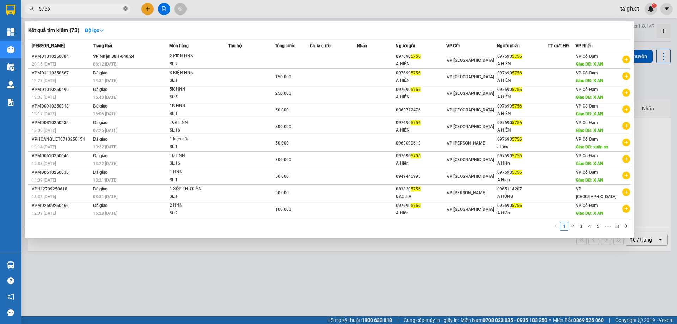
click at [123, 10] on icon "close-circle" at bounding box center [125, 8] width 4 height 4
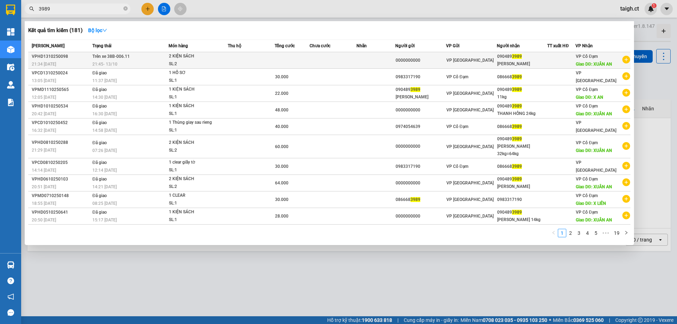
type input "3989"
click at [131, 56] on td "Trên xe 38B-006.11 21:45 [DATE]" at bounding box center [130, 60] width 78 height 17
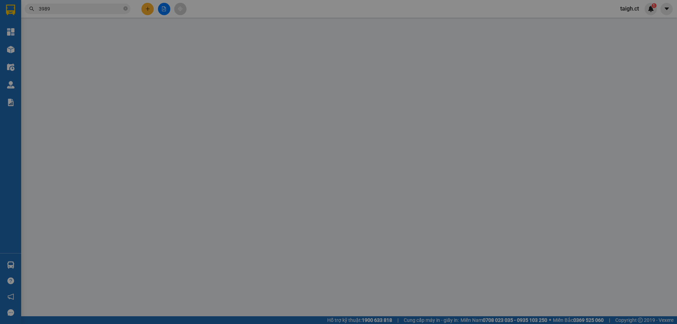
type input "0000000000"
type input "0904893989"
type input "[PERSON_NAME]"
type input "XUÂN AN"
type input "0"
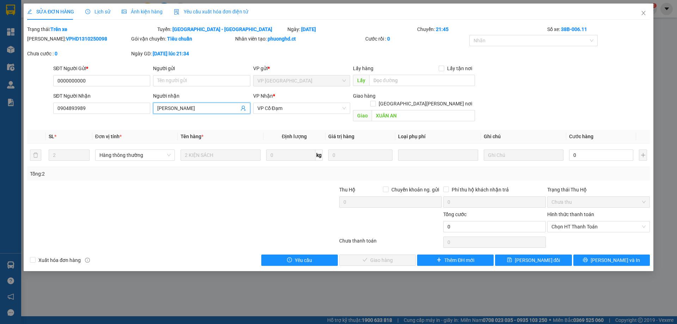
click at [203, 103] on span "[PERSON_NAME]" at bounding box center [201, 108] width 97 height 11
click at [204, 106] on input "[PERSON_NAME]" at bounding box center [197, 108] width 81 height 8
click at [202, 108] on input "[PERSON_NAME]" at bounding box center [197, 108] width 81 height 8
type input "[PERSON_NAME] 36 kg"
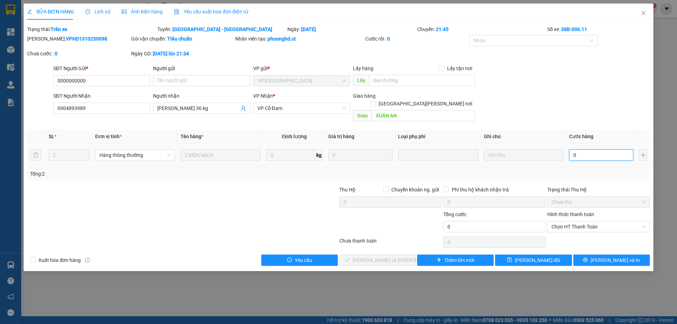
click at [584, 150] on input "0" at bounding box center [601, 155] width 64 height 11
type input "7"
type input "72"
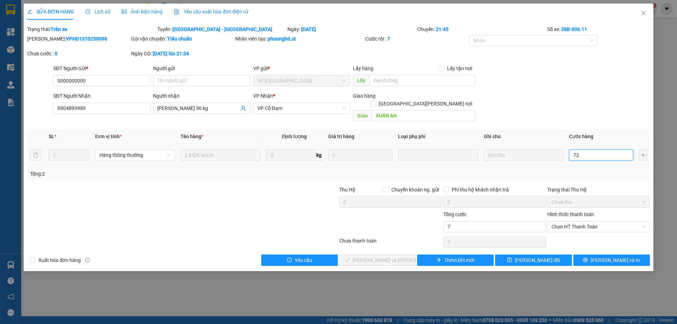
type input "72"
click at [585, 221] on span "Chọn HT Thanh Toán" at bounding box center [599, 226] width 94 height 11
type input "72"
type input "72.000"
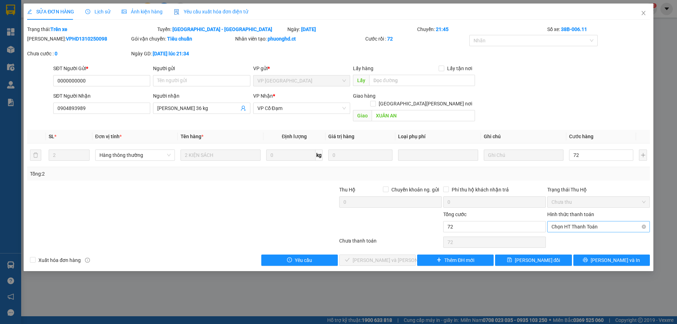
type input "72.000"
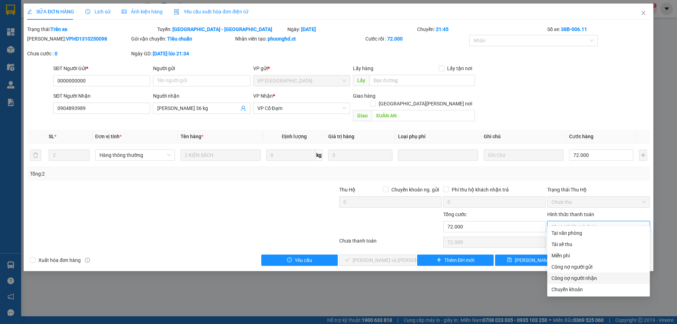
click at [562, 275] on div "Công nợ người nhận" at bounding box center [599, 278] width 94 height 8
type input "0"
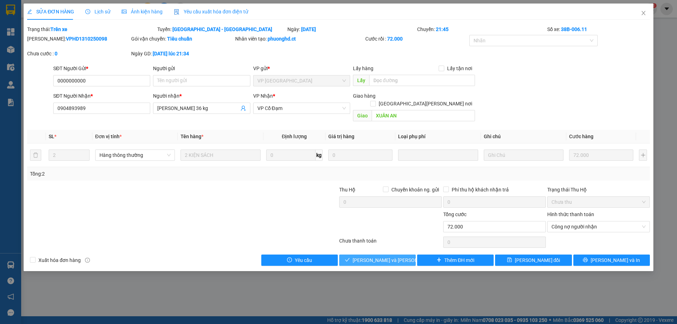
drag, startPoint x: 394, startPoint y: 253, endPoint x: 437, endPoint y: 246, distance: 42.8
click at [394, 256] on span "[PERSON_NAME] và [PERSON_NAME] hàng" at bounding box center [400, 260] width 95 height 8
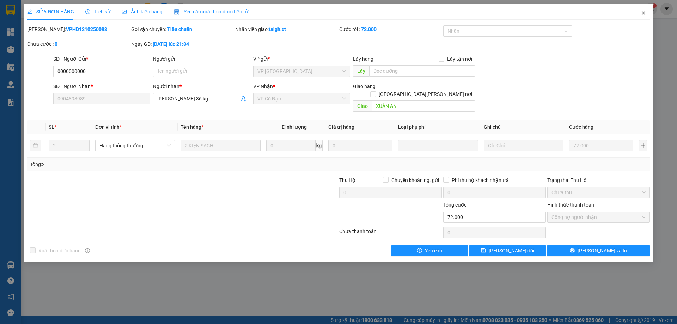
click at [644, 14] on icon "close" at bounding box center [643, 13] width 4 height 4
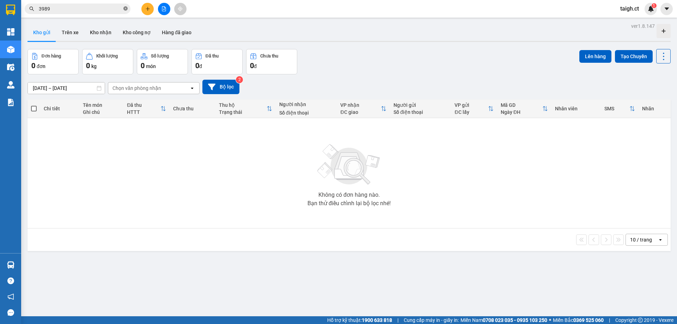
click at [126, 7] on icon "close-circle" at bounding box center [125, 8] width 4 height 4
click at [98, 13] on span at bounding box center [78, 9] width 106 height 11
click at [82, 8] on input "text" at bounding box center [80, 9] width 83 height 8
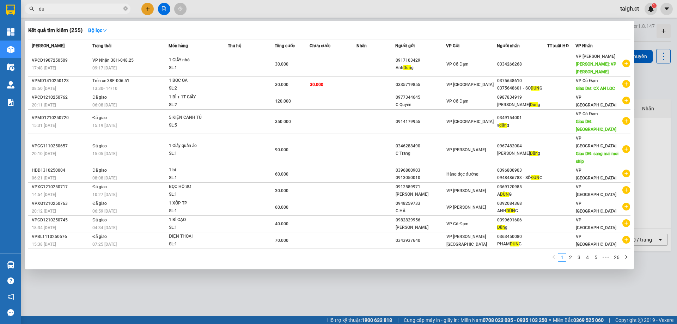
type input "d"
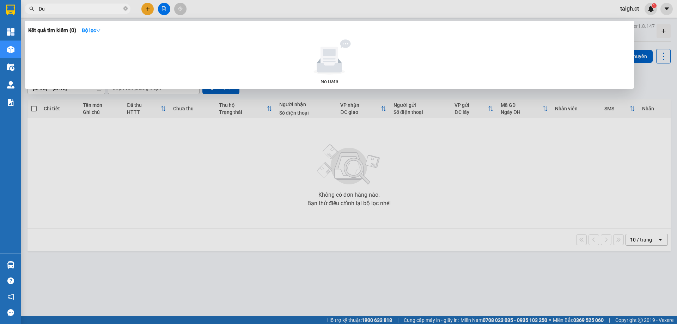
type input "D"
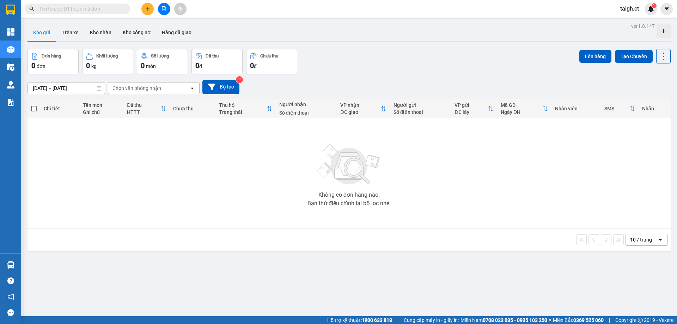
click at [89, 13] on span at bounding box center [78, 9] width 106 height 11
click at [90, 10] on input "text" at bounding box center [80, 9] width 83 height 8
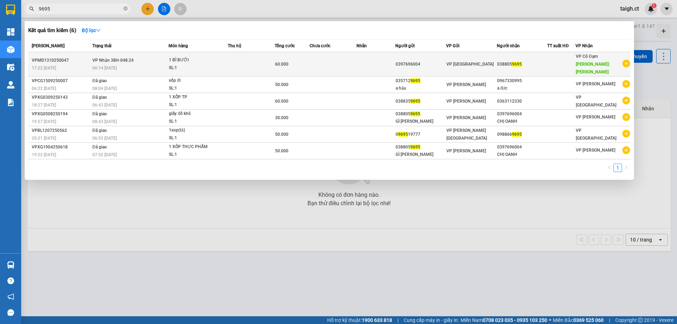
type input "9695"
click at [147, 58] on td "[PERSON_NAME] 38H-048.24 06:14 [DATE]" at bounding box center [130, 64] width 78 height 24
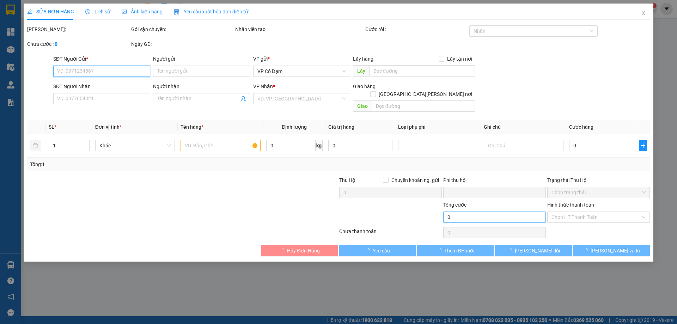
type input "0397696004"
type input "0388059695"
type input "[PERSON_NAME]"
type input "0"
type input "60.000"
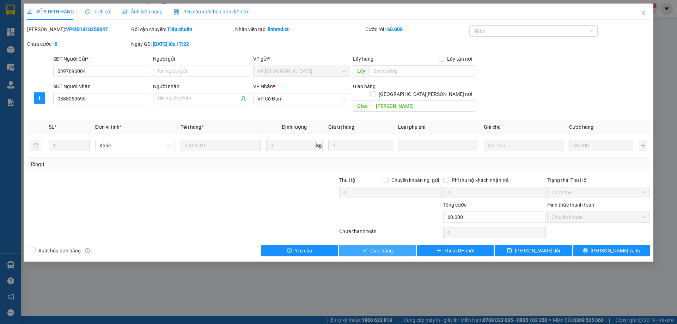
click at [393, 245] on button "Giao hàng" at bounding box center [377, 250] width 77 height 11
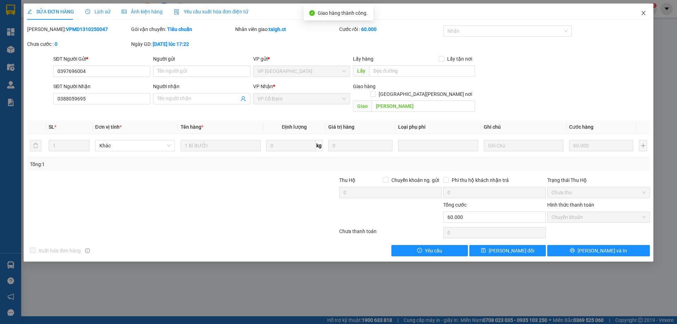
click at [644, 13] on icon "close" at bounding box center [644, 13] width 6 height 6
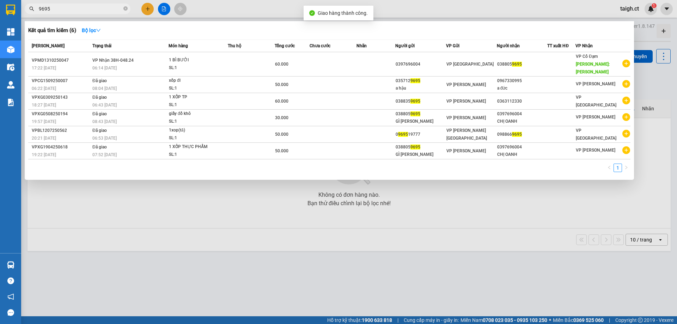
click at [126, 8] on icon "close-circle" at bounding box center [125, 8] width 4 height 4
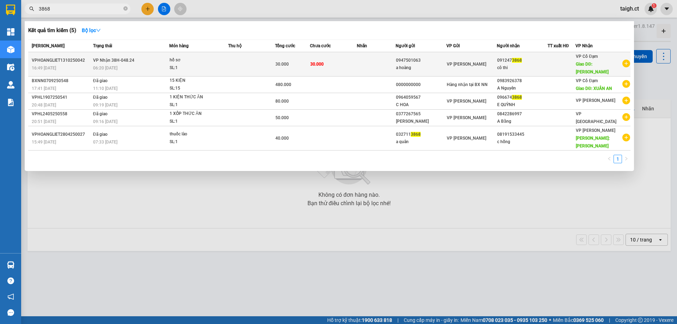
type input "3868"
click at [105, 58] on span "VP Nhận 38H-048.24" at bounding box center [113, 60] width 41 height 5
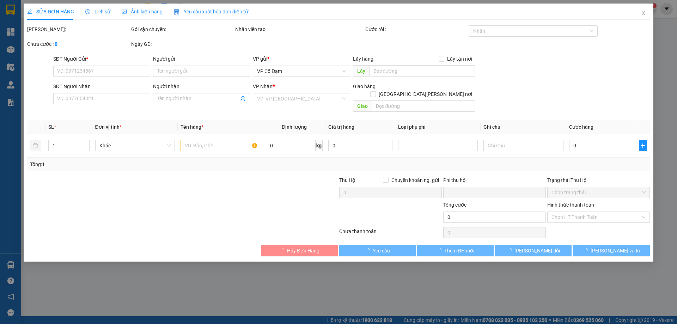
type input "0947501063"
type input "a hoàng"
type input "0912473868"
type input "cô thi"
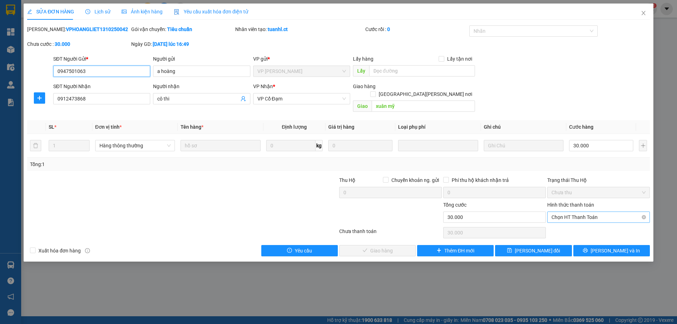
click at [566, 212] on span "Chọn HT Thanh Toán" at bounding box center [599, 217] width 94 height 11
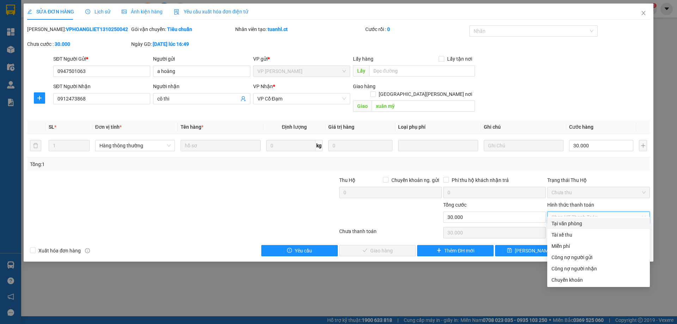
click at [566, 222] on div "Tại văn phòng" at bounding box center [599, 224] width 94 height 8
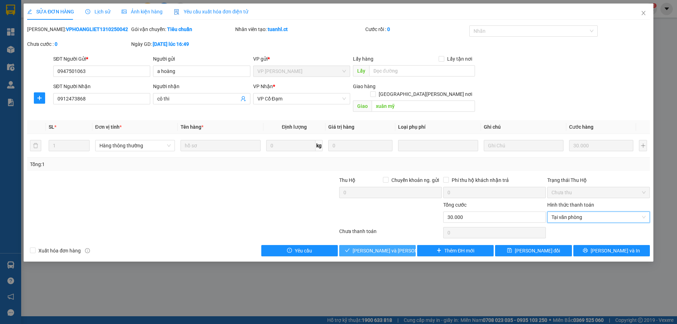
click at [400, 247] on span "[PERSON_NAME] và [PERSON_NAME] hàng" at bounding box center [400, 251] width 95 height 8
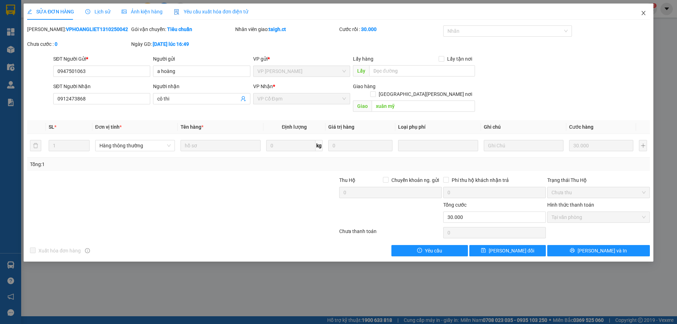
click at [644, 11] on icon "close" at bounding box center [644, 13] width 6 height 6
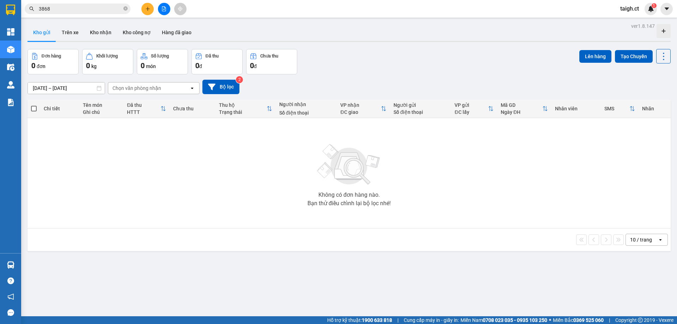
click at [126, 8] on icon "close-circle" at bounding box center [125, 8] width 4 height 4
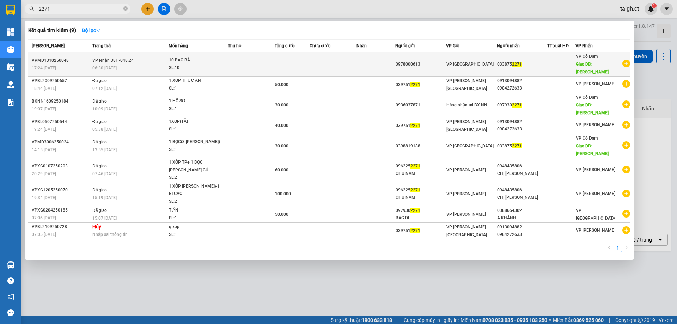
click at [115, 58] on span "VP Nhận 38H-048.24" at bounding box center [112, 60] width 41 height 5
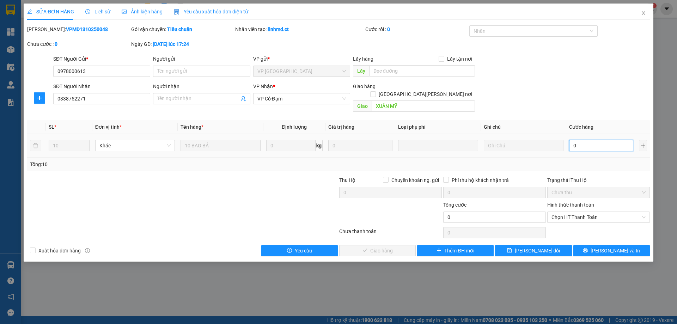
click at [594, 140] on input "0" at bounding box center [601, 145] width 64 height 11
click at [561, 212] on span "Chọn HT Thanh Toán" at bounding box center [599, 217] width 94 height 11
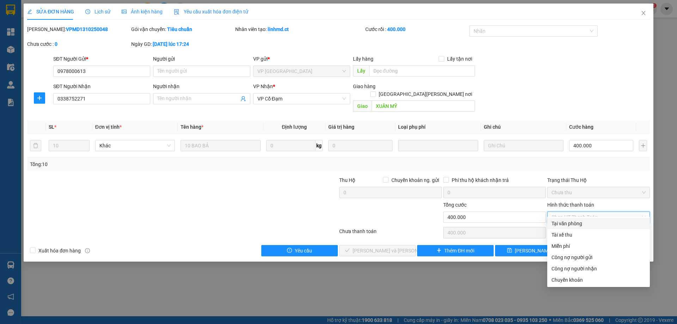
click at [574, 222] on div "Tại văn phòng" at bounding box center [599, 224] width 94 height 8
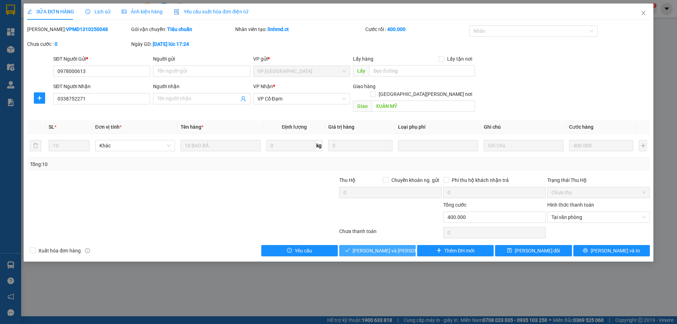
click at [379, 247] on span "[PERSON_NAME] và [PERSON_NAME] hàng" at bounding box center [400, 251] width 95 height 8
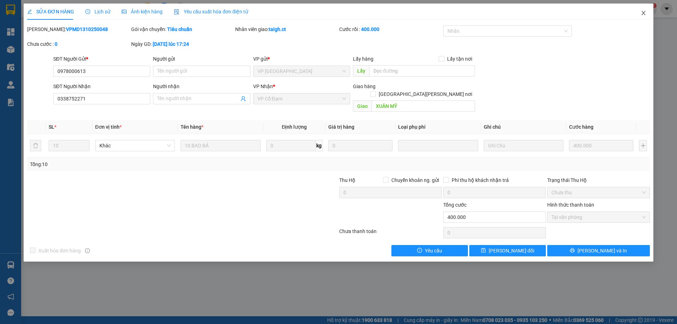
click at [642, 12] on icon "close" at bounding box center [643, 13] width 4 height 4
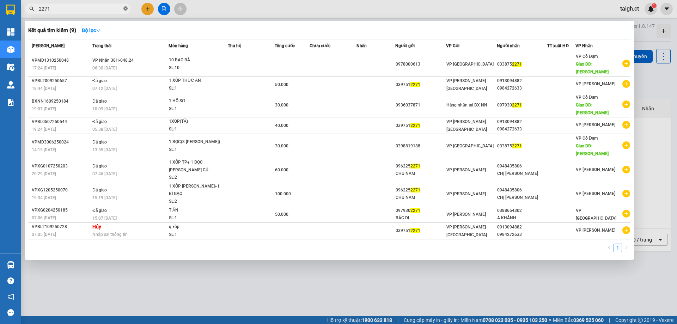
click at [124, 9] on icon "close-circle" at bounding box center [125, 8] width 4 height 4
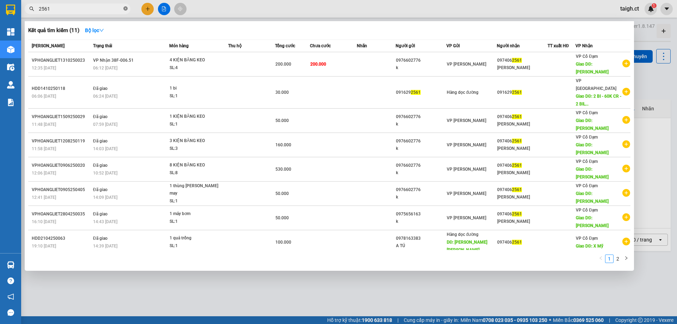
click at [126, 7] on icon "close-circle" at bounding box center [125, 8] width 4 height 4
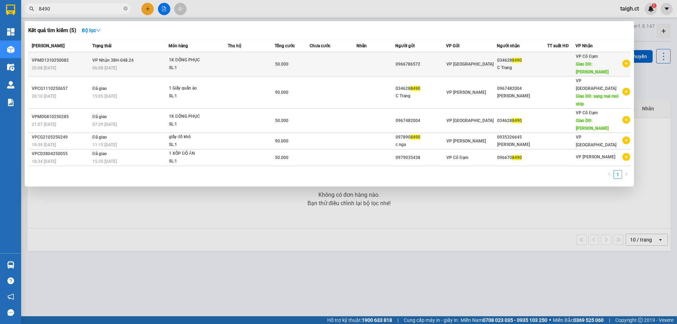
click at [118, 61] on span "VP Nhận 38H-048.24" at bounding box center [112, 60] width 41 height 5
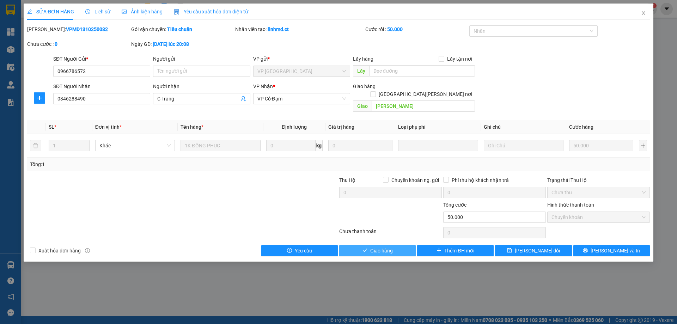
click at [394, 245] on button "Giao hàng" at bounding box center [377, 250] width 77 height 11
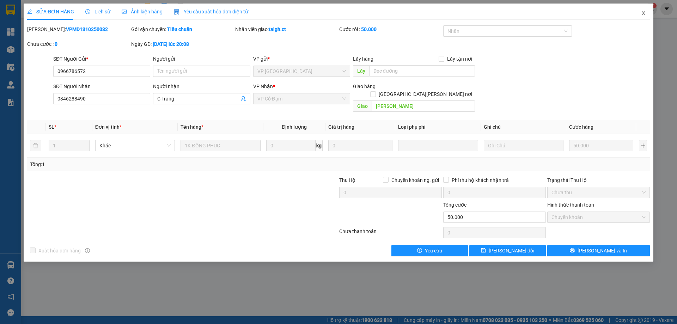
click at [645, 13] on icon "close" at bounding box center [644, 13] width 6 height 6
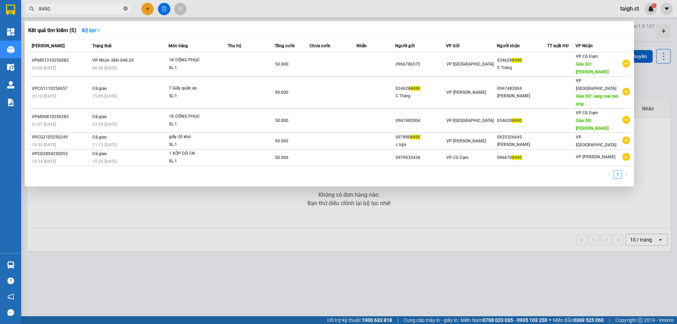
click at [126, 8] on icon "close-circle" at bounding box center [125, 8] width 4 height 4
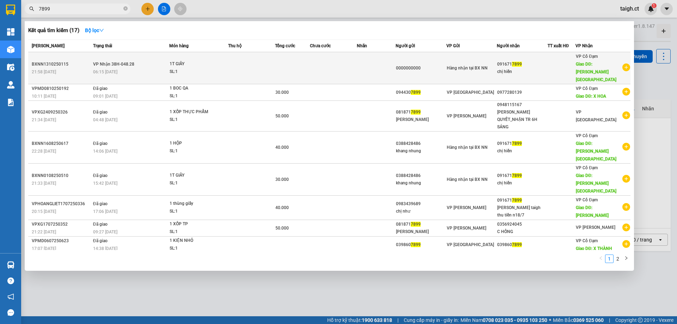
click at [121, 62] on span "VP Nhận 38H-048.28" at bounding box center [113, 64] width 41 height 5
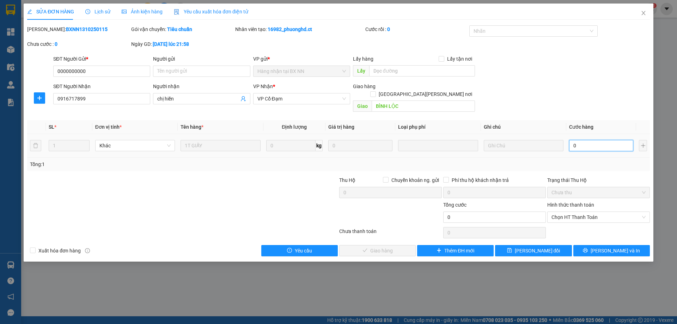
click at [585, 140] on input "0" at bounding box center [601, 145] width 64 height 11
click at [571, 212] on span "Chọn HT Thanh Toán" at bounding box center [599, 217] width 94 height 11
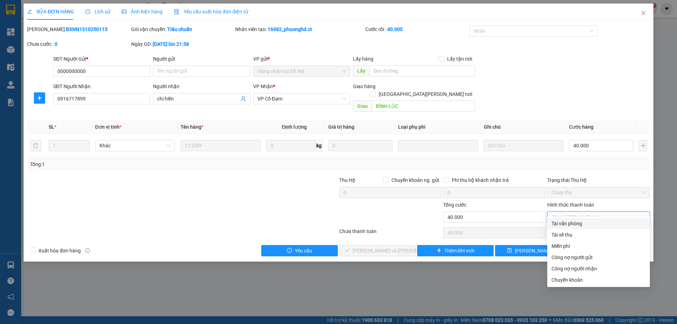
click at [568, 221] on div "Tại văn phòng" at bounding box center [599, 224] width 94 height 8
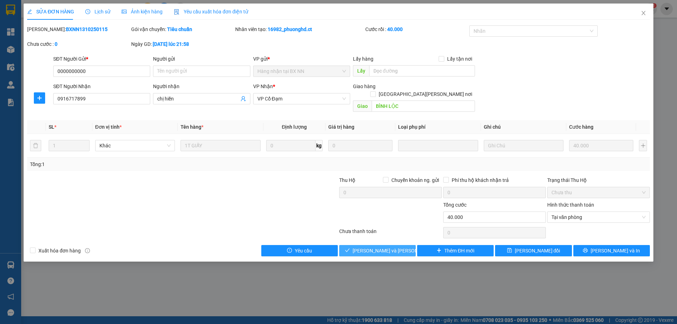
click at [396, 247] on span "[PERSON_NAME] và [PERSON_NAME] hàng" at bounding box center [400, 251] width 95 height 8
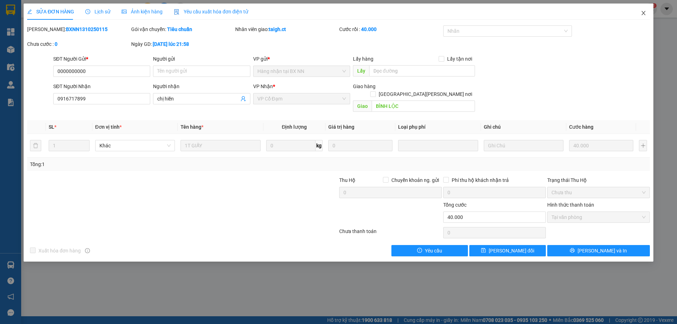
click at [643, 11] on icon "close" at bounding box center [644, 13] width 6 height 6
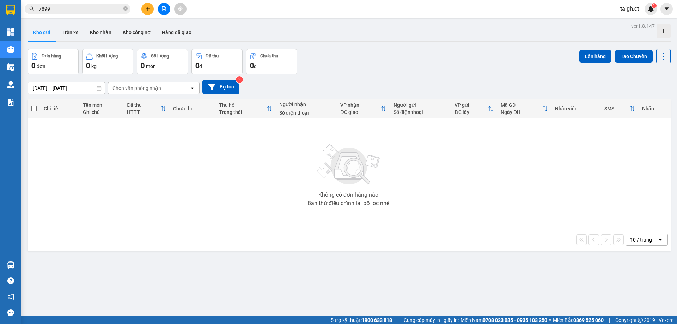
click at [126, 8] on icon "close-circle" at bounding box center [125, 8] width 4 height 4
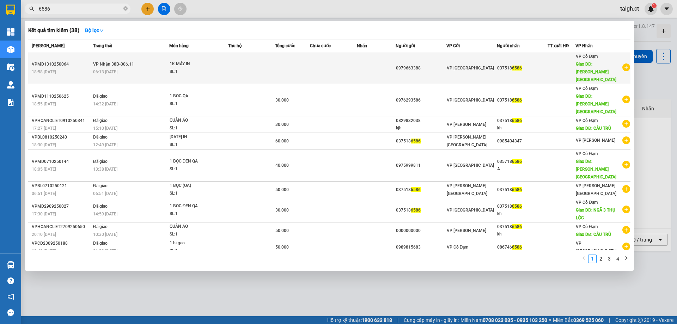
click at [121, 62] on span "VP Nhận 38B-006.11" at bounding box center [113, 64] width 41 height 5
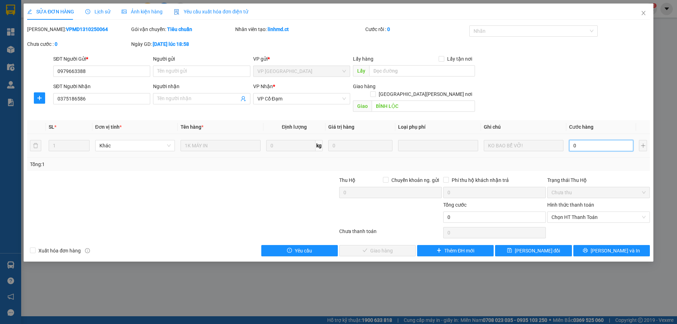
click at [581, 140] on input "0" at bounding box center [601, 145] width 64 height 11
click at [580, 212] on span "Chọn HT Thanh Toán" at bounding box center [599, 217] width 94 height 11
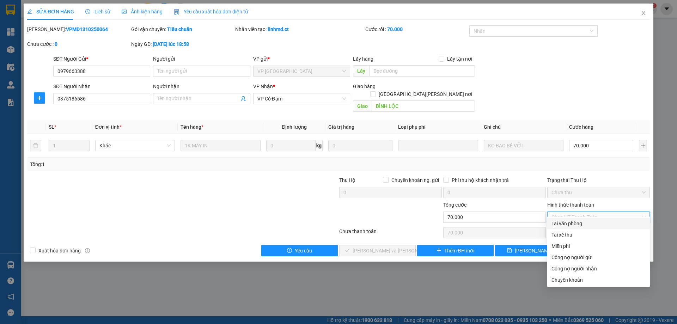
click at [572, 219] on div "Tại văn phòng" at bounding box center [598, 223] width 103 height 11
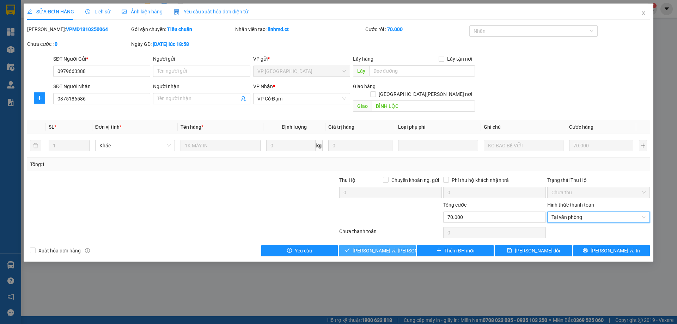
click at [389, 247] on span "[PERSON_NAME] và [PERSON_NAME] hàng" at bounding box center [400, 251] width 95 height 8
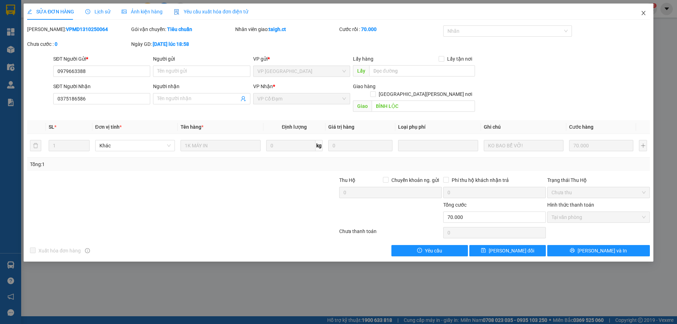
click at [641, 14] on icon "close" at bounding box center [644, 13] width 6 height 6
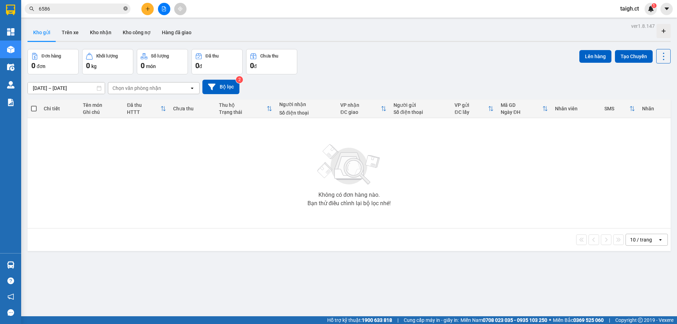
click at [127, 7] on icon "close-circle" at bounding box center [125, 8] width 4 height 4
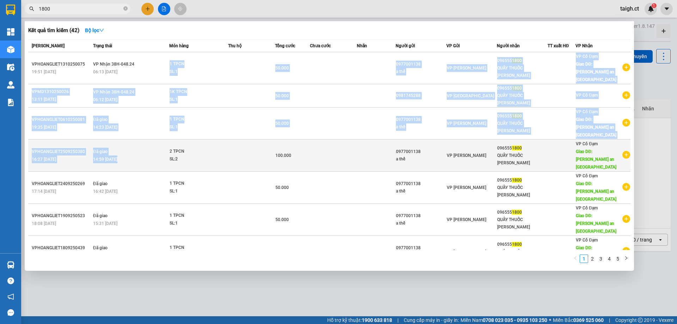
drag, startPoint x: 115, startPoint y: 64, endPoint x: 116, endPoint y: 144, distance: 80.1
click at [116, 144] on tbody "VPHOANGLIET1310250075 19:51 [DATE] [PERSON_NAME] 38H-048.24 06:13 [DATE] 1 TPCN…" at bounding box center [329, 208] width 602 height 312
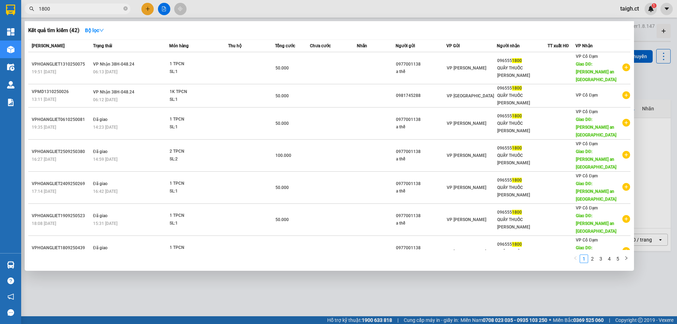
click at [154, 296] on div at bounding box center [338, 162] width 677 height 324
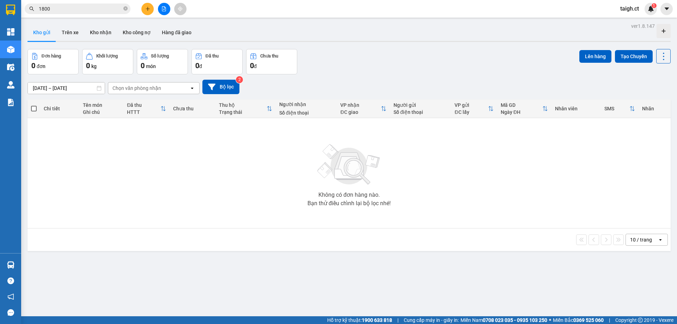
click at [99, 7] on input "1800" at bounding box center [80, 9] width 83 height 8
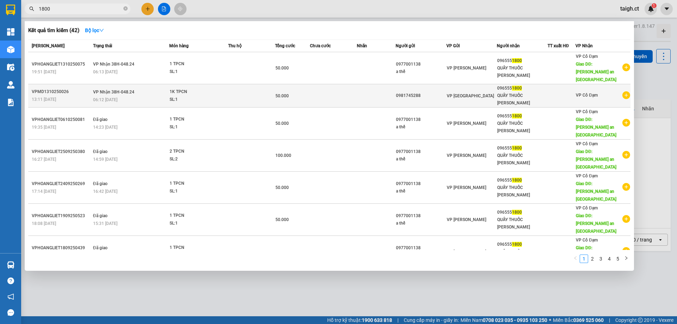
click at [96, 90] on span "VP Nhận 38H-048.24" at bounding box center [113, 92] width 41 height 5
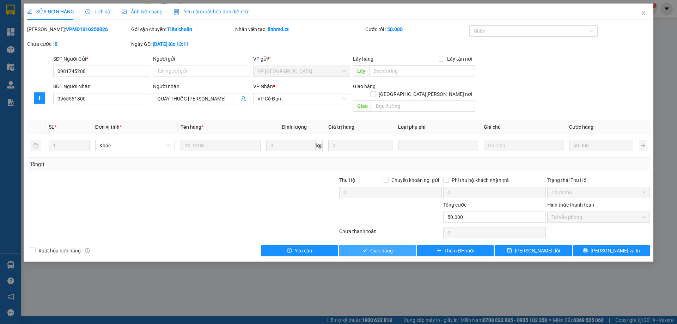
click at [401, 248] on button "Giao hàng" at bounding box center [377, 250] width 77 height 11
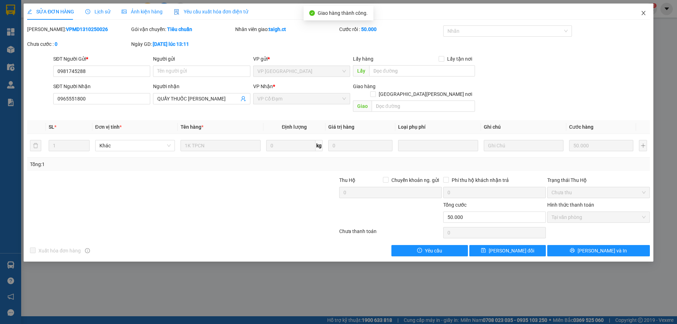
click at [646, 10] on span "Close" at bounding box center [644, 14] width 20 height 20
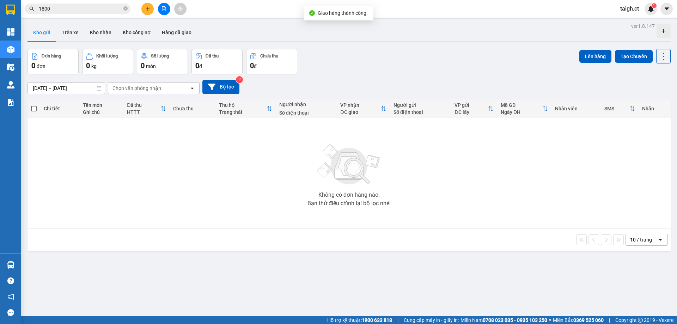
click at [102, 12] on input "1800" at bounding box center [80, 9] width 83 height 8
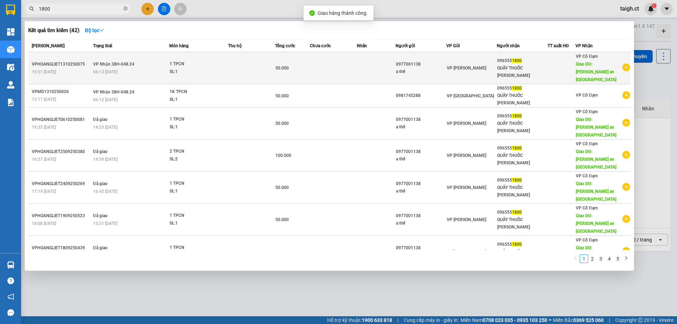
click at [105, 62] on span "VP Nhận 38H-048.24" at bounding box center [113, 64] width 41 height 5
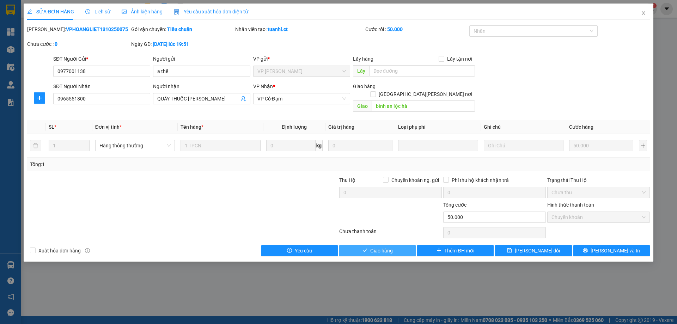
drag, startPoint x: 360, startPoint y: 240, endPoint x: 363, endPoint y: 235, distance: 5.7
click at [361, 245] on button "Giao hàng" at bounding box center [377, 250] width 77 height 11
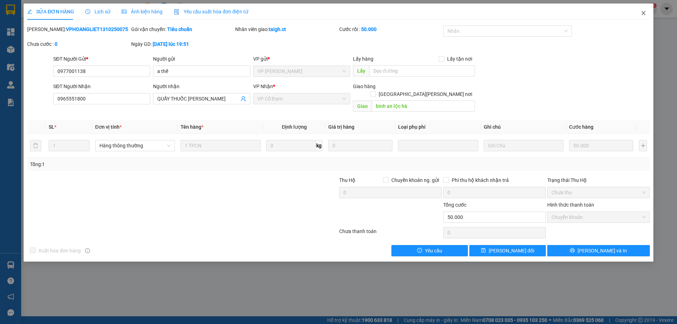
click at [642, 12] on icon "close" at bounding box center [643, 13] width 4 height 4
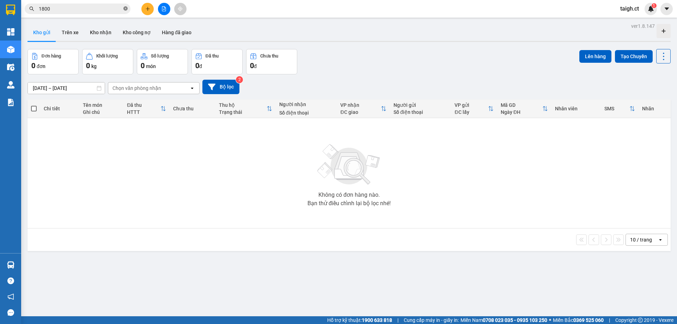
click at [126, 8] on icon "close-circle" at bounding box center [125, 8] width 4 height 4
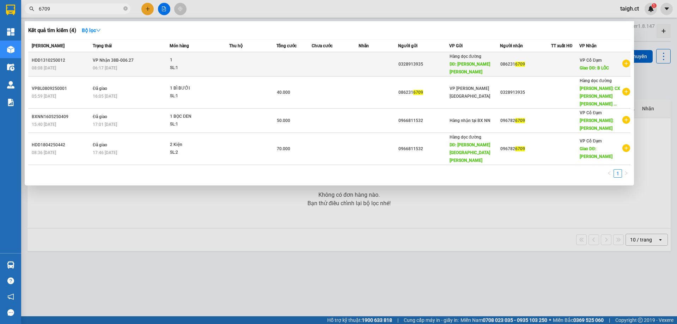
click at [109, 66] on span "06:17 [DATE]" at bounding box center [105, 68] width 24 height 5
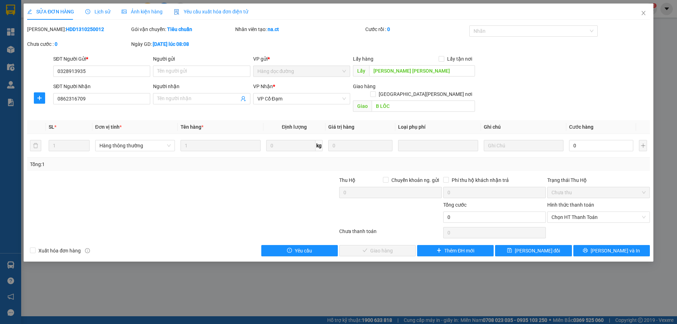
click at [95, 9] on span "Lịch sử" at bounding box center [97, 12] width 25 height 6
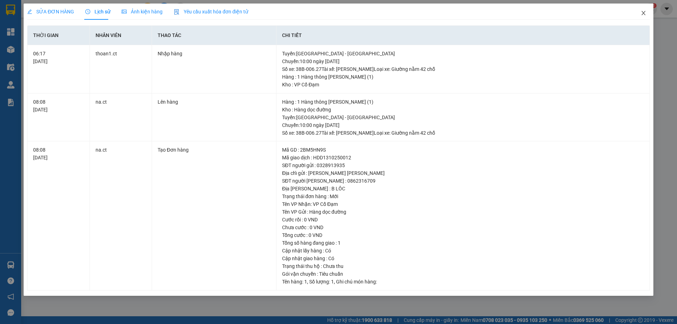
click at [645, 14] on icon "close" at bounding box center [644, 13] width 6 height 6
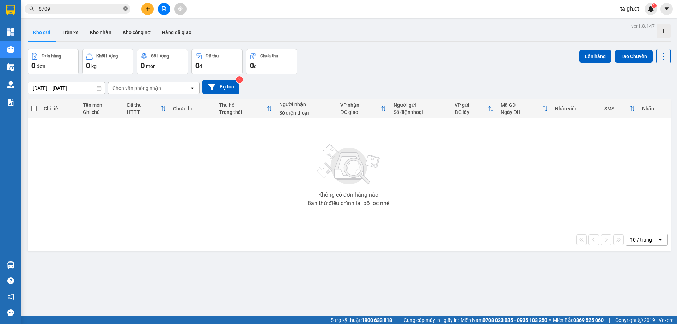
click at [124, 10] on icon "close-circle" at bounding box center [125, 8] width 4 height 4
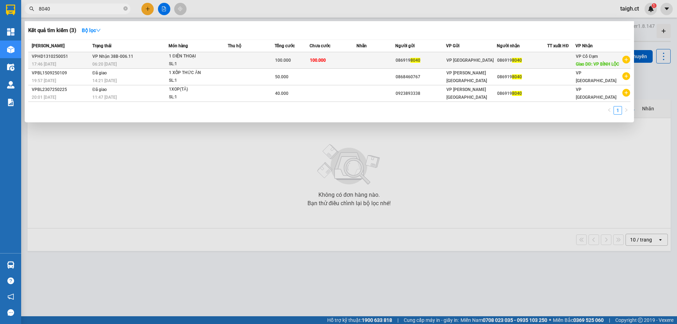
click at [139, 62] on td "[PERSON_NAME] 38B-006.11 06:20 [DATE]" at bounding box center [130, 60] width 78 height 17
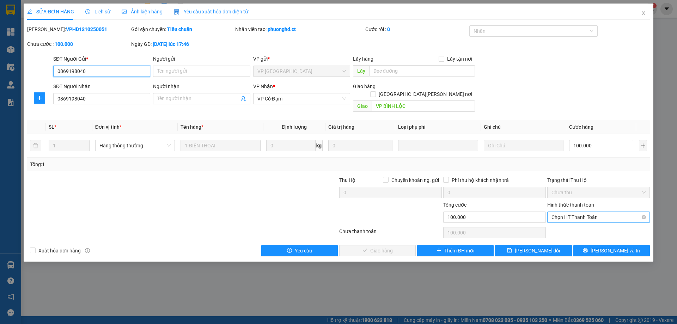
click at [575, 213] on span "Chọn HT Thanh Toán" at bounding box center [599, 217] width 94 height 11
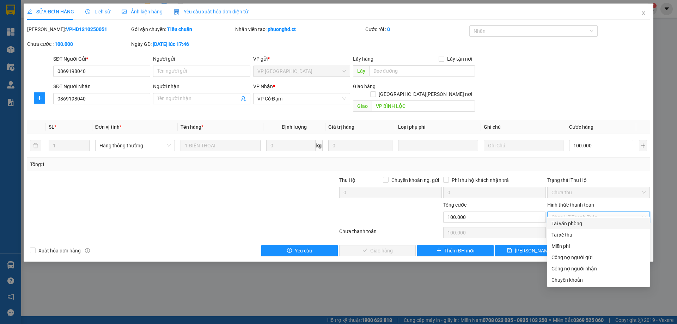
drag, startPoint x: 571, startPoint y: 221, endPoint x: 558, endPoint y: 226, distance: 14.6
click at [571, 221] on div "Tại văn phòng" at bounding box center [599, 224] width 94 height 8
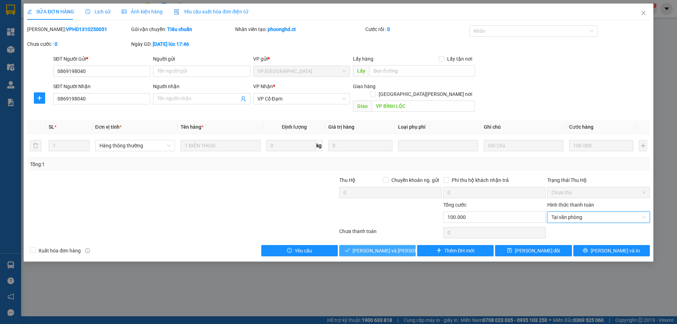
click at [377, 247] on span "[PERSON_NAME] và [PERSON_NAME] hàng" at bounding box center [400, 251] width 95 height 8
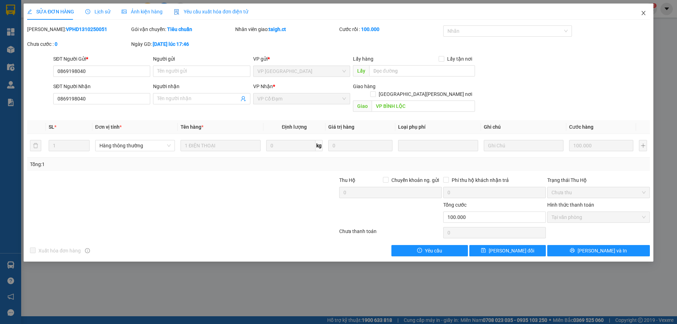
click at [648, 12] on span "Close" at bounding box center [644, 14] width 20 height 20
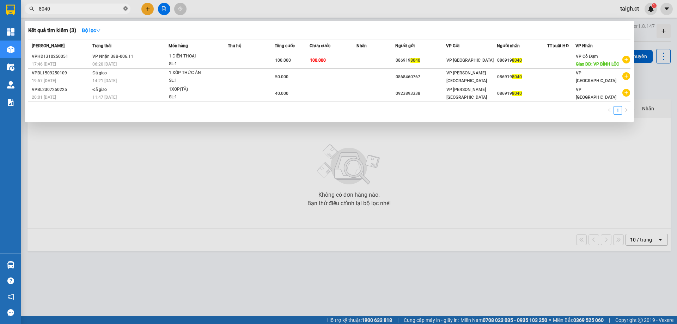
click at [127, 8] on icon "close-circle" at bounding box center [125, 8] width 4 height 4
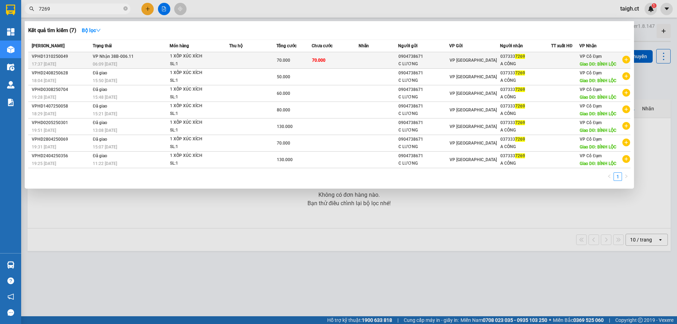
click at [108, 58] on span "VP Nhận 38B-006.11" at bounding box center [113, 56] width 41 height 5
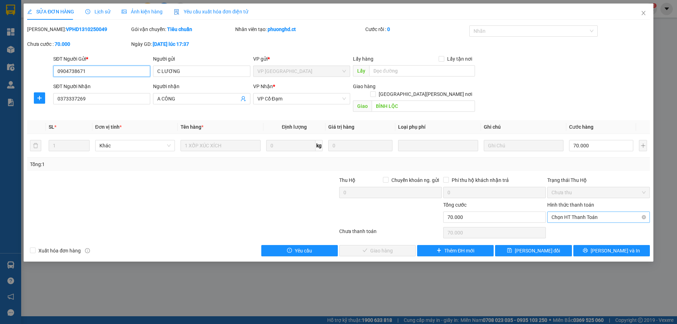
click at [582, 212] on span "Chọn HT Thanh Toán" at bounding box center [599, 217] width 94 height 11
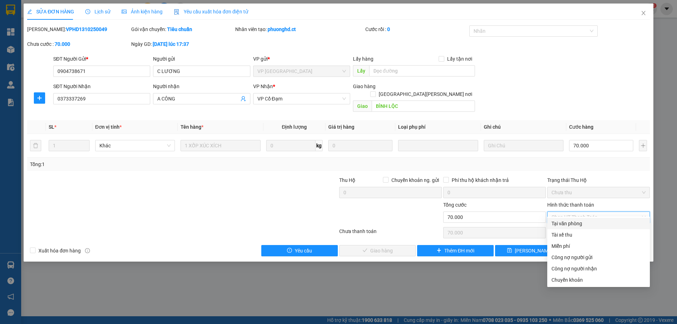
click at [572, 219] on div "Tại văn phòng" at bounding box center [598, 223] width 103 height 11
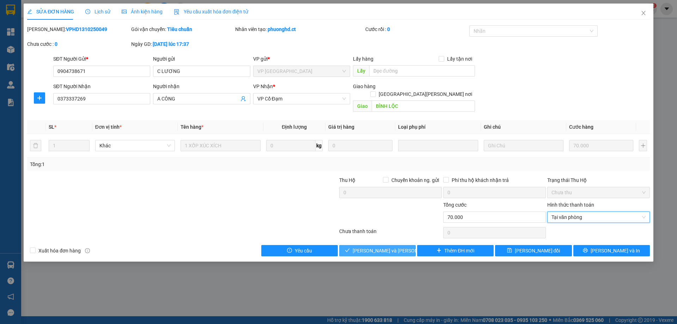
click at [386, 247] on span "[PERSON_NAME] và [PERSON_NAME] hàng" at bounding box center [400, 251] width 95 height 8
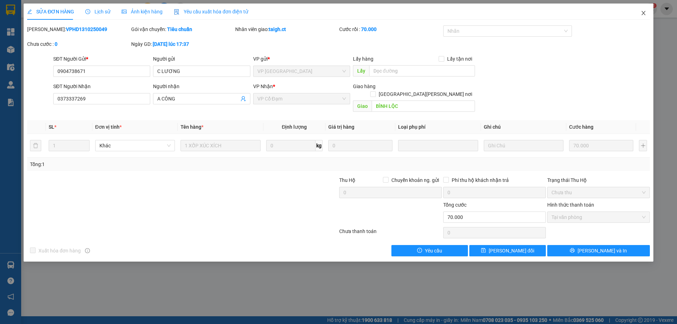
click at [644, 11] on icon "close" at bounding box center [644, 13] width 6 height 6
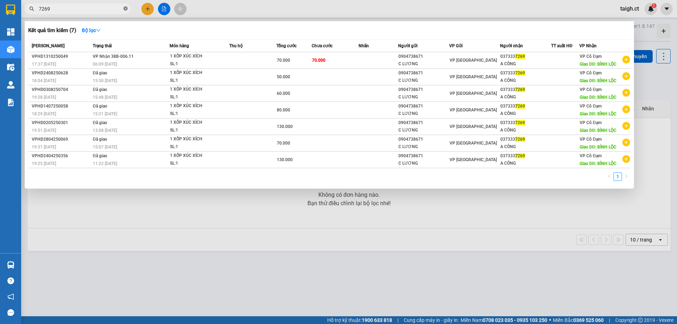
click at [124, 10] on icon "close-circle" at bounding box center [125, 8] width 4 height 4
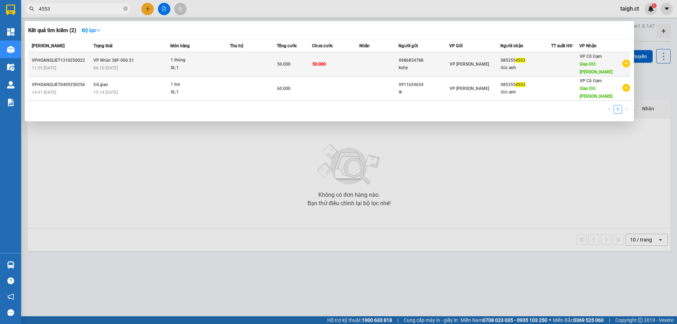
click at [109, 66] on span "06:10 [DATE]" at bounding box center [105, 68] width 24 height 5
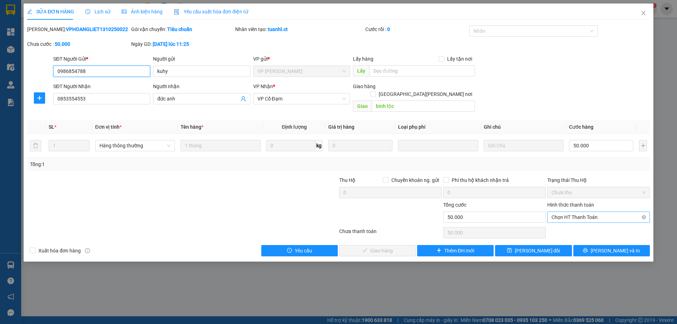
click at [581, 212] on span "Chọn HT Thanh Toán" at bounding box center [599, 217] width 94 height 11
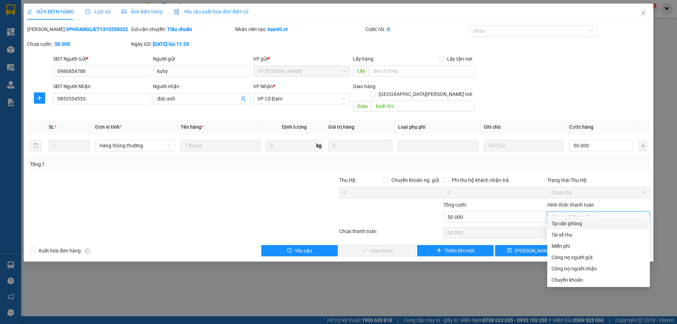
click at [574, 224] on div "Tại văn phòng" at bounding box center [599, 224] width 94 height 8
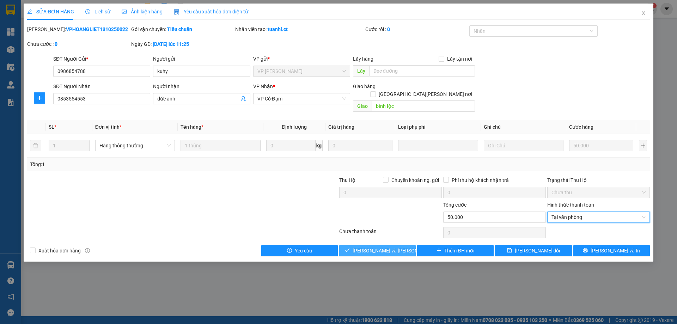
click at [372, 247] on span "[PERSON_NAME] và [PERSON_NAME] hàng" at bounding box center [400, 251] width 95 height 8
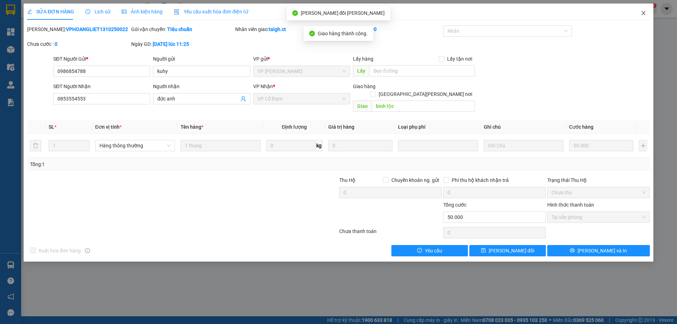
click at [647, 12] on span "Close" at bounding box center [644, 14] width 20 height 20
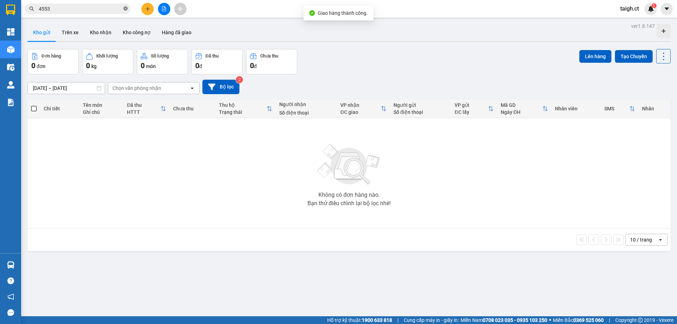
click at [126, 8] on icon "close-circle" at bounding box center [125, 8] width 4 height 4
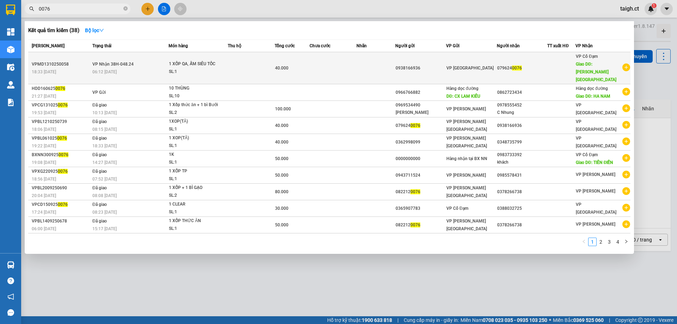
click at [118, 61] on span "VP Nhận 38H-048.24" at bounding box center [112, 64] width 41 height 6
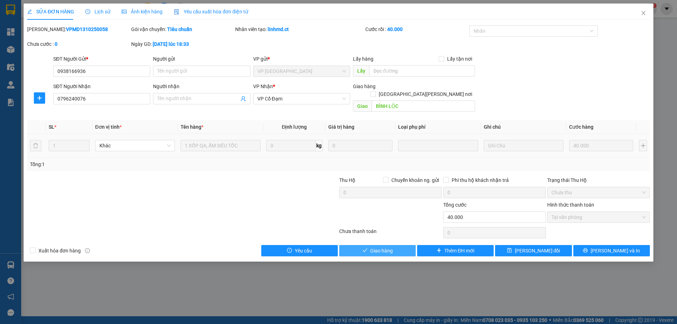
click at [377, 247] on span "Giao hàng" at bounding box center [381, 251] width 23 height 8
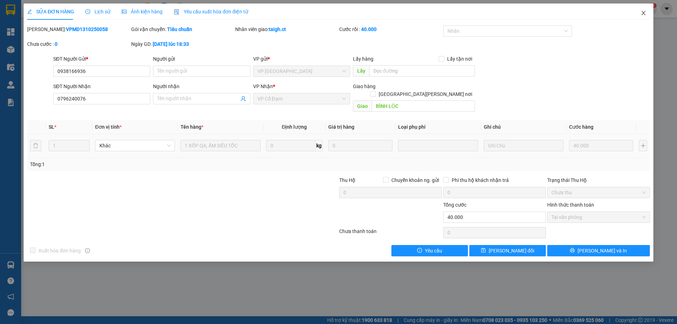
click at [644, 11] on icon "close" at bounding box center [644, 13] width 6 height 6
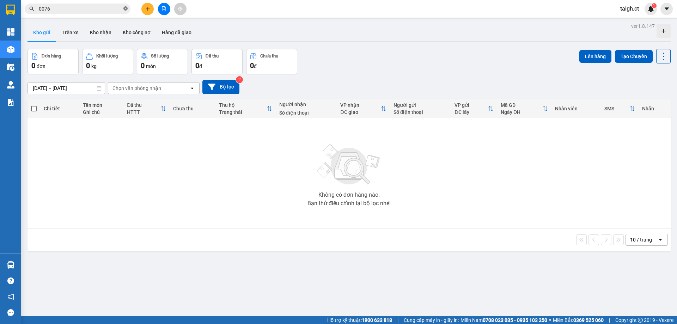
drag, startPoint x: 125, startPoint y: 8, endPoint x: 143, endPoint y: 8, distance: 17.6
click at [125, 8] on icon "close-circle" at bounding box center [125, 8] width 4 height 4
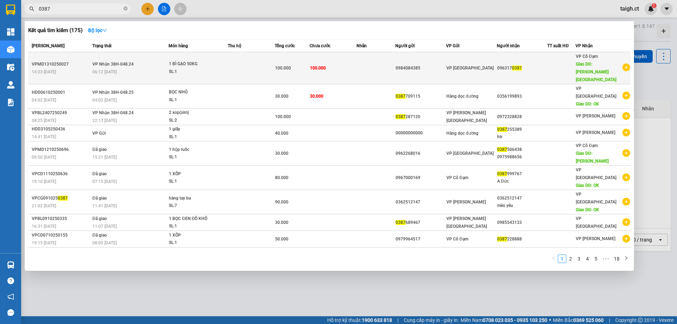
click at [117, 62] on span "VP Nhận 38H-048.24" at bounding box center [112, 64] width 41 height 5
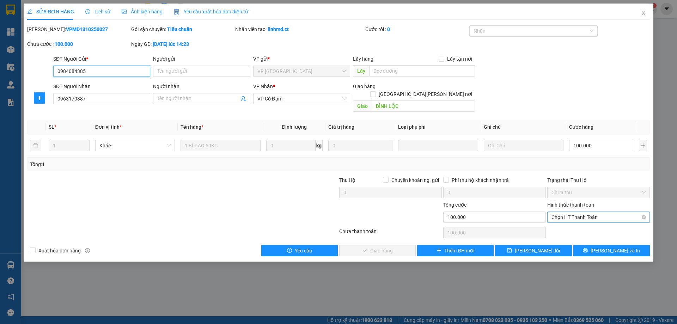
click at [575, 212] on span "Chọn HT Thanh Toán" at bounding box center [599, 217] width 94 height 11
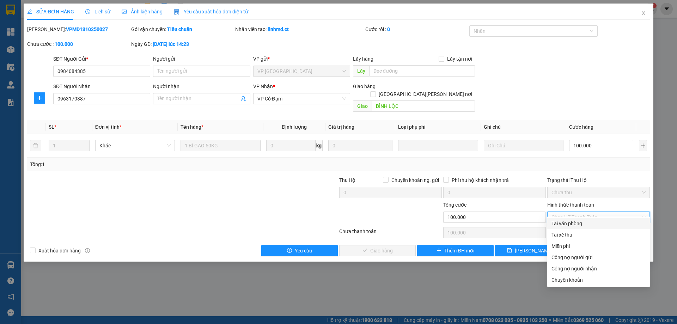
click at [570, 220] on div "Tại văn phòng" at bounding box center [599, 224] width 94 height 8
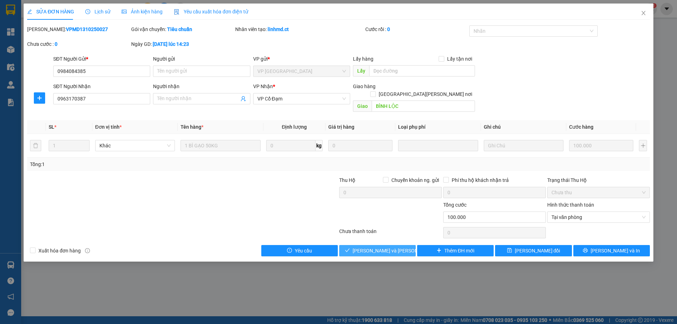
click at [384, 247] on span "[PERSON_NAME] và [PERSON_NAME] hàng" at bounding box center [400, 251] width 95 height 8
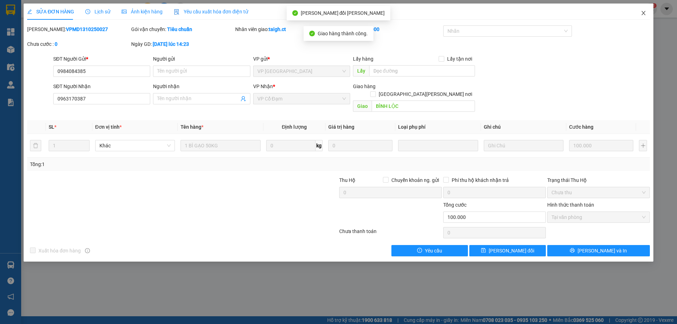
click at [645, 12] on icon "close" at bounding box center [644, 13] width 6 height 6
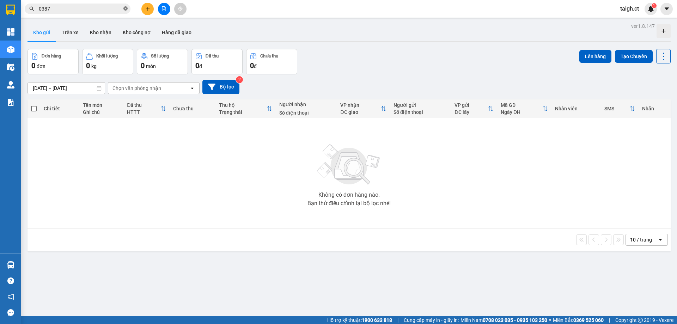
click at [127, 9] on icon "close-circle" at bounding box center [125, 8] width 4 height 4
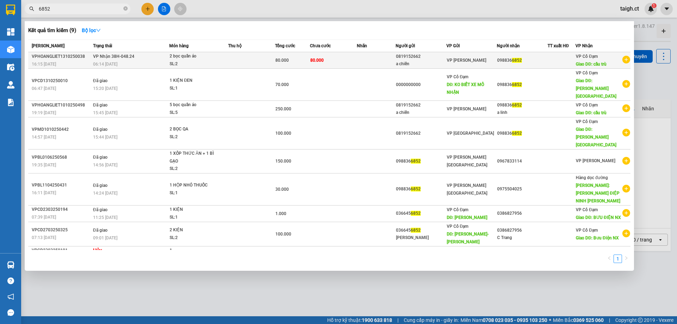
click at [146, 64] on div "06:14 [DATE]" at bounding box center [131, 64] width 76 height 8
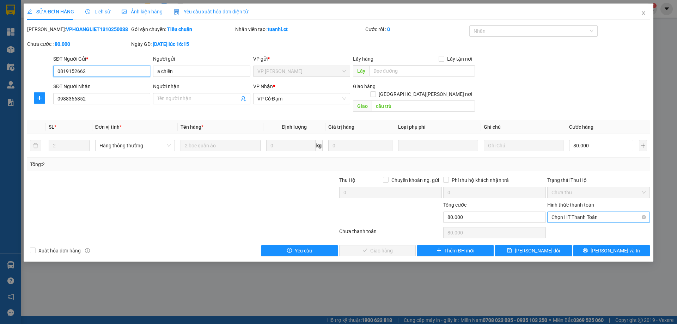
click at [579, 212] on span "Chọn HT Thanh Toán" at bounding box center [599, 217] width 94 height 11
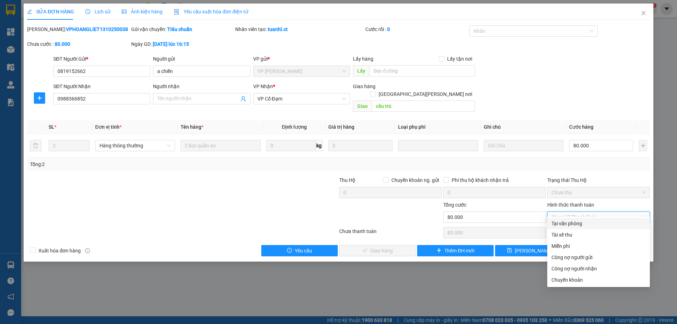
click at [571, 227] on div "Tại văn phòng" at bounding box center [598, 223] width 103 height 11
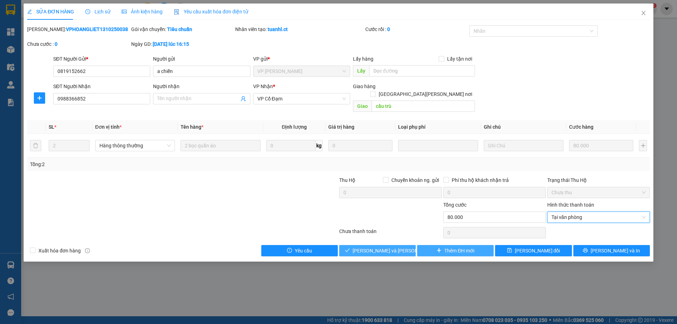
click at [404, 245] on button "[PERSON_NAME] và [PERSON_NAME] hàng" at bounding box center [377, 250] width 77 height 11
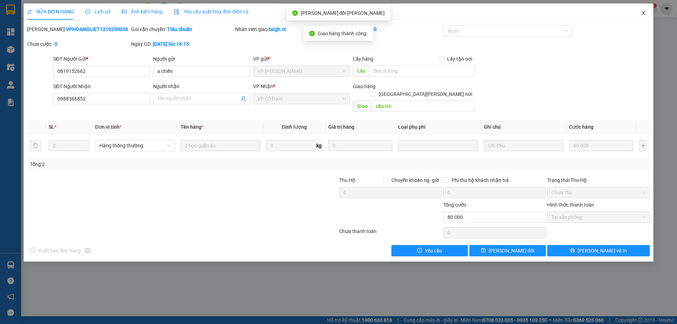
click at [645, 12] on icon "close" at bounding box center [644, 13] width 6 height 6
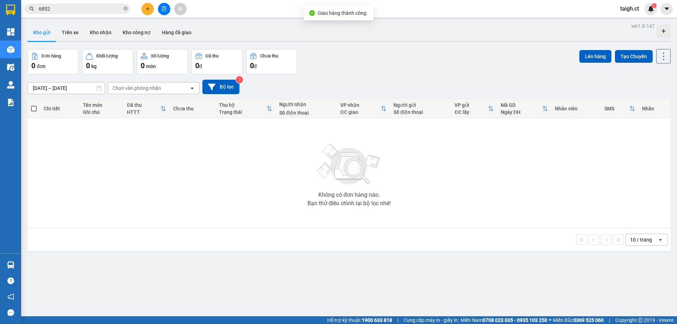
click at [128, 10] on span "6852" at bounding box center [78, 9] width 106 height 11
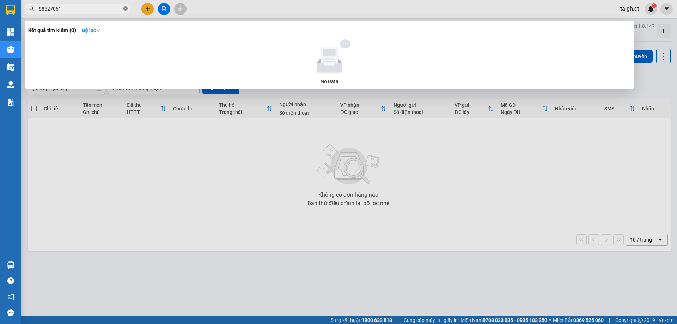
click at [124, 8] on icon "close-circle" at bounding box center [125, 8] width 4 height 4
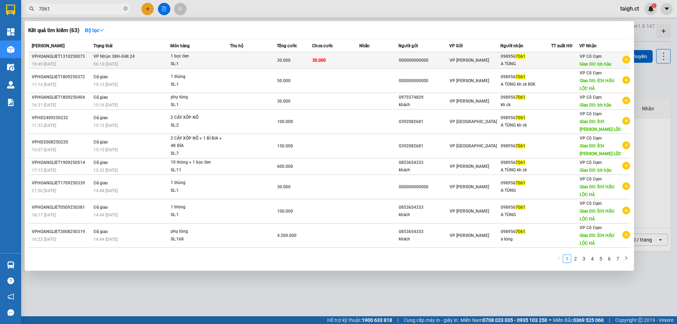
click at [133, 61] on div "06:10 [DATE]" at bounding box center [131, 64] width 76 height 8
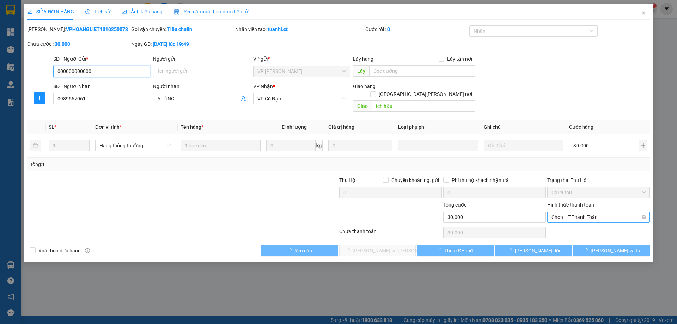
click at [577, 212] on span "Chọn HT Thanh Toán" at bounding box center [599, 217] width 94 height 11
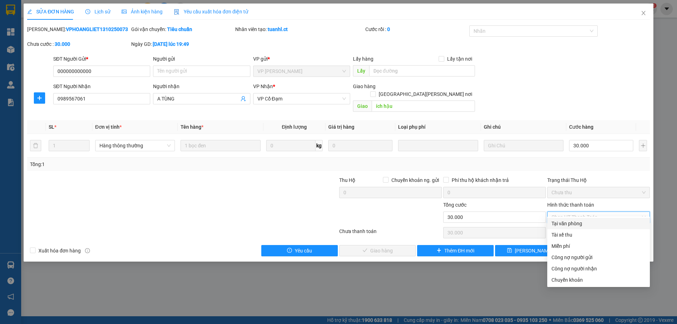
drag, startPoint x: 573, startPoint y: 221, endPoint x: 511, endPoint y: 237, distance: 63.6
click at [573, 222] on div "Tại văn phòng" at bounding box center [599, 224] width 94 height 8
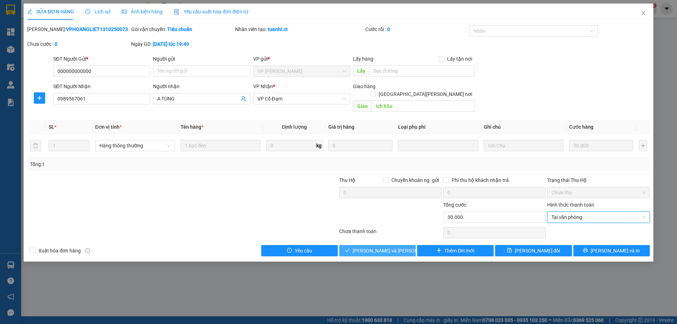
drag, startPoint x: 400, startPoint y: 243, endPoint x: 413, endPoint y: 243, distance: 13.0
click at [403, 245] on button "[PERSON_NAME] và [PERSON_NAME] hàng" at bounding box center [377, 250] width 77 height 11
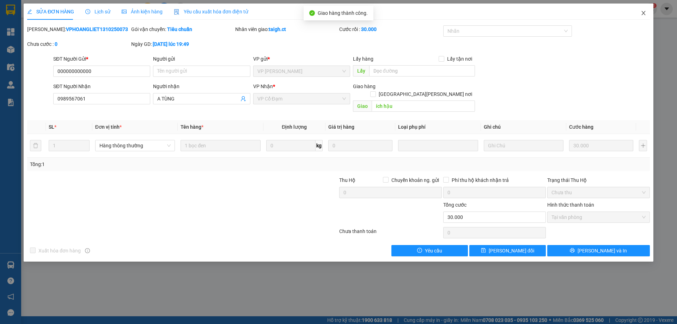
click at [644, 14] on icon "close" at bounding box center [643, 13] width 4 height 4
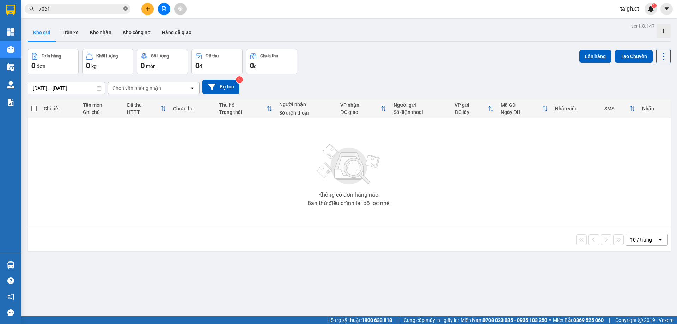
click at [126, 8] on icon "close-circle" at bounding box center [125, 8] width 4 height 4
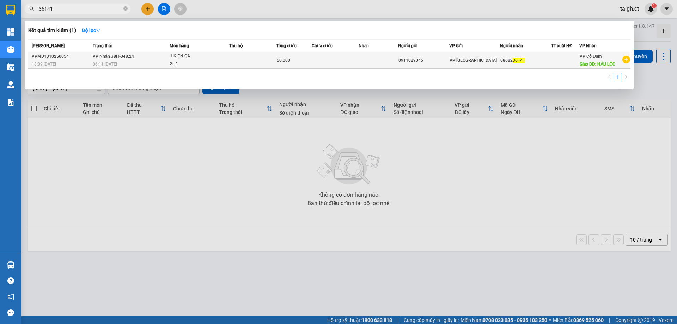
click at [104, 60] on div "06:11 [DATE]" at bounding box center [131, 64] width 77 height 8
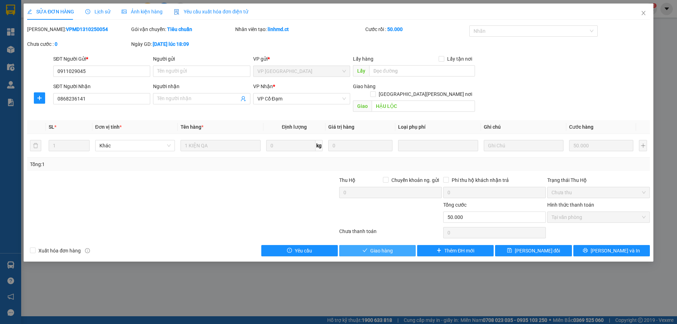
click at [369, 245] on button "Giao hàng" at bounding box center [377, 250] width 77 height 11
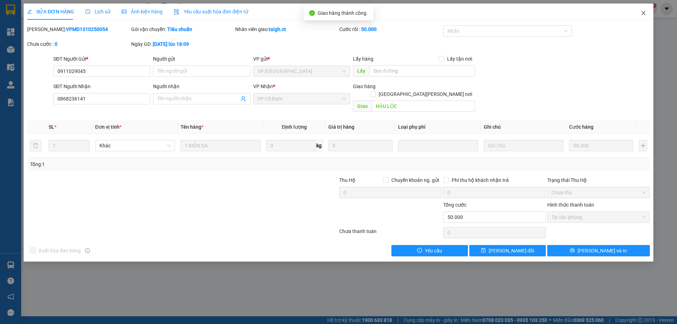
click at [644, 9] on span "Close" at bounding box center [644, 14] width 20 height 20
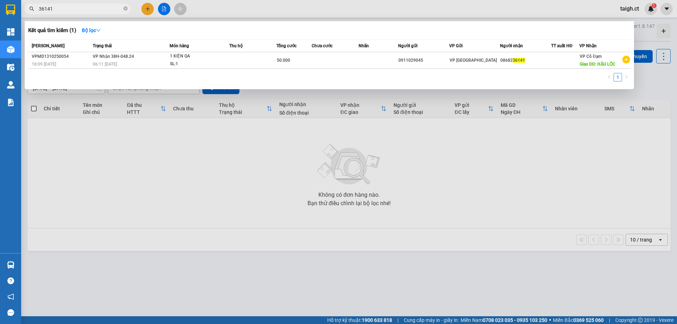
drag, startPoint x: 127, startPoint y: 9, endPoint x: 172, endPoint y: 1, distance: 46.1
click at [129, 9] on span "36141" at bounding box center [78, 9] width 106 height 11
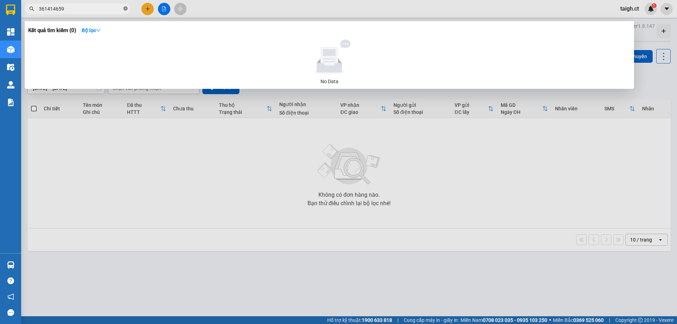
click at [127, 10] on icon "close-circle" at bounding box center [125, 8] width 4 height 4
